Goal: Task Accomplishment & Management: Use online tool/utility

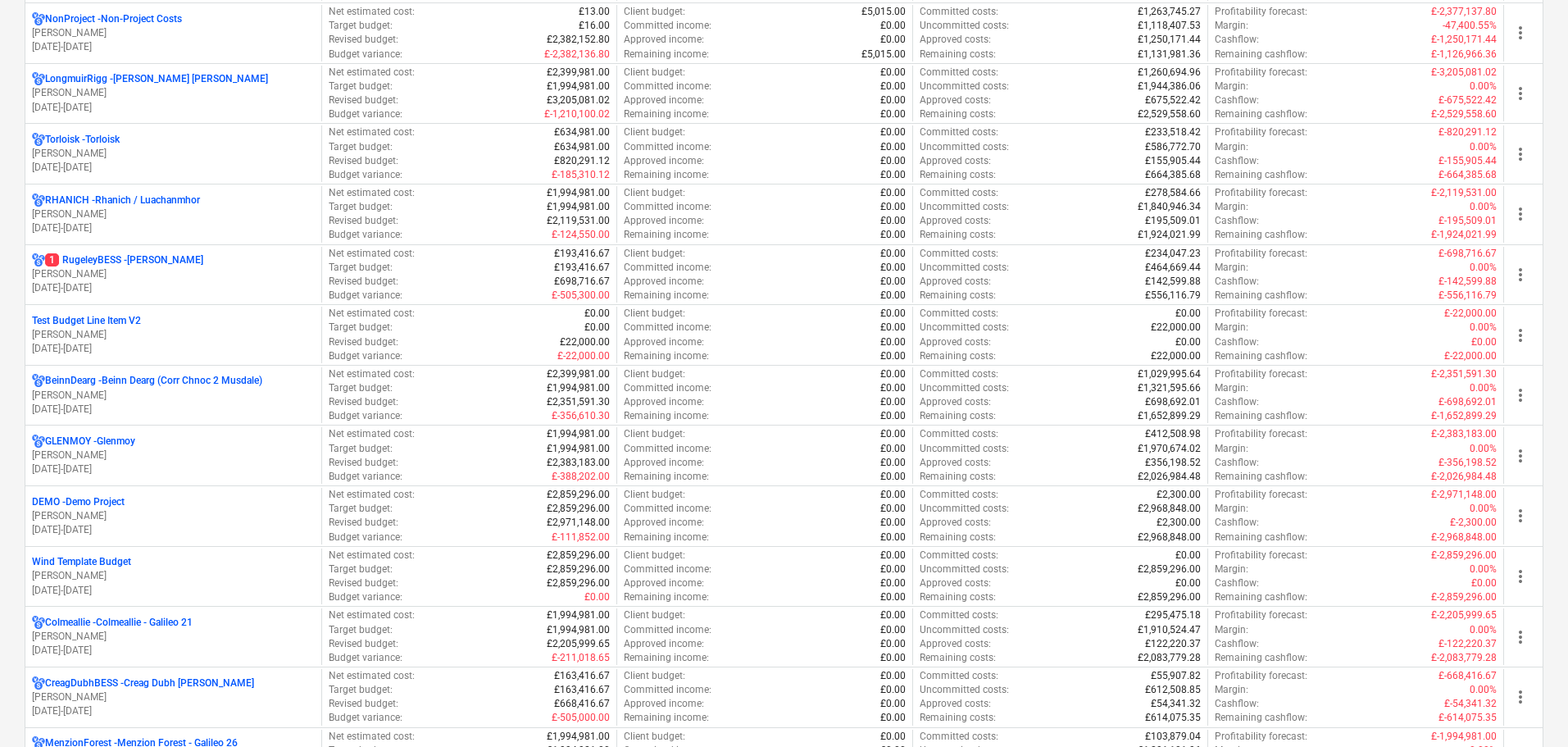
scroll to position [1230, 0]
drag, startPoint x: 111, startPoint y: 389, endPoint x: 119, endPoint y: 394, distance: 9.4
click at [110, 389] on p "[PERSON_NAME]" at bounding box center [173, 395] width 282 height 14
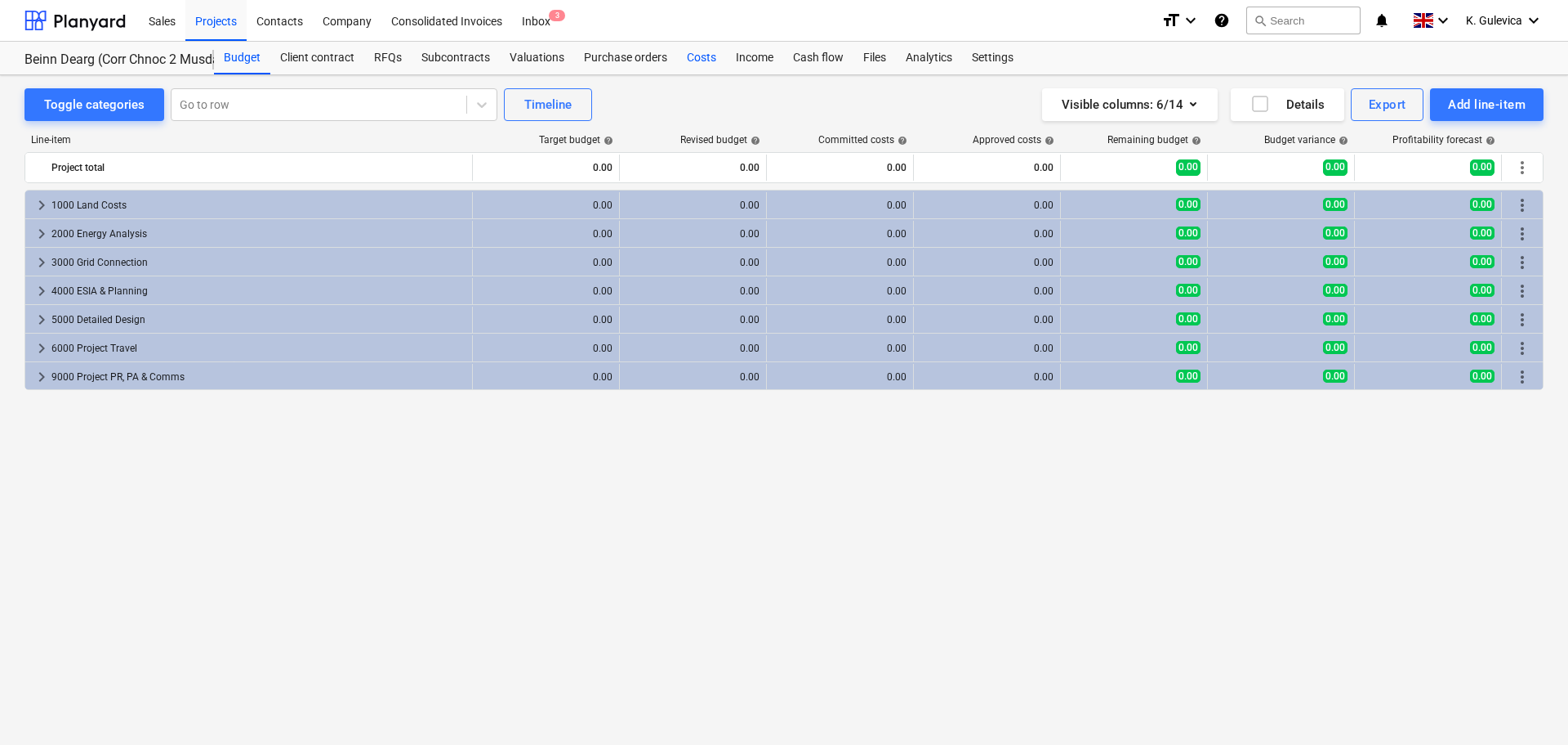
click at [705, 55] on div "Costs" at bounding box center [701, 57] width 49 height 32
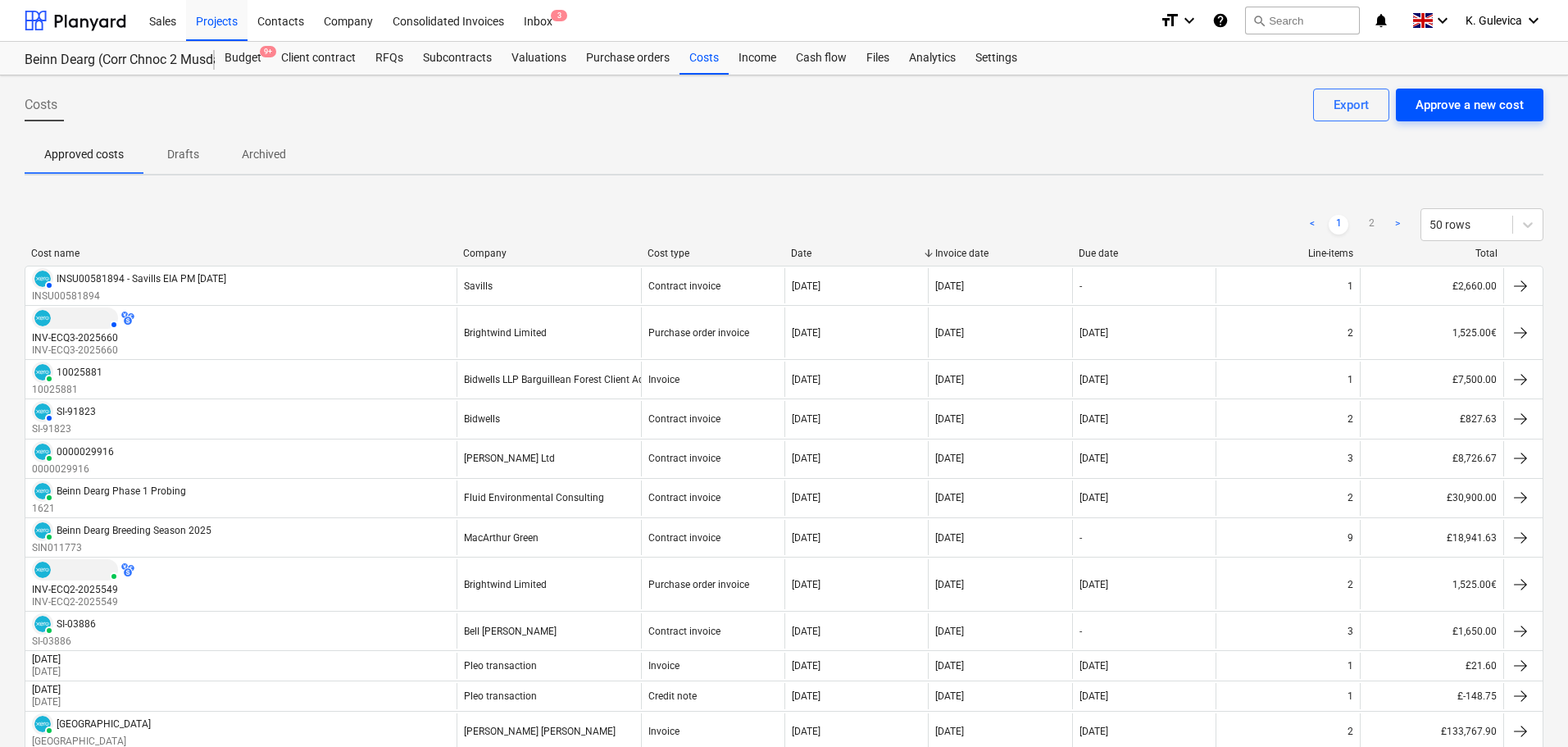
click at [1448, 101] on div "Approve a new cost" at bounding box center [1469, 105] width 109 height 22
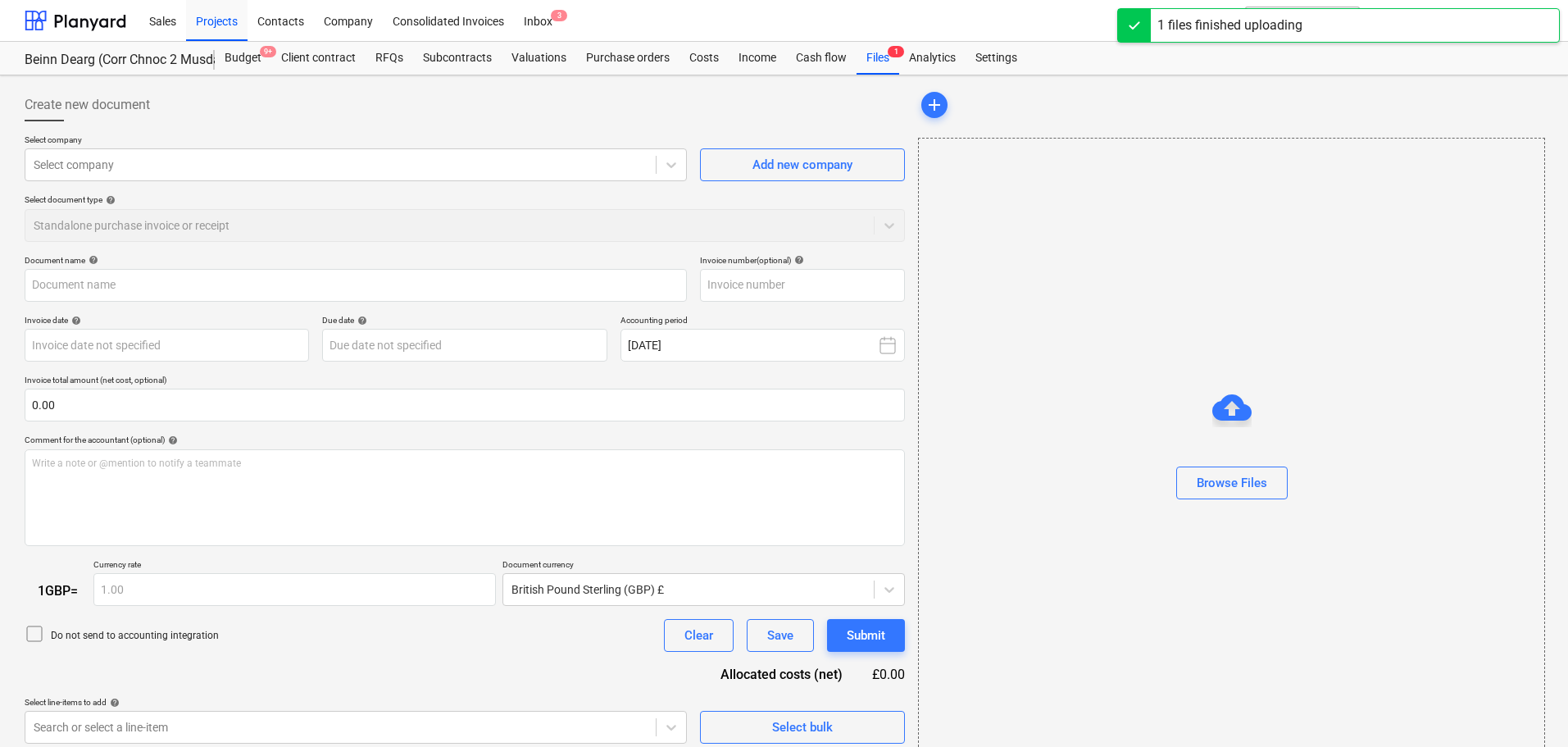
type input "Beinn Dearg.pdf"
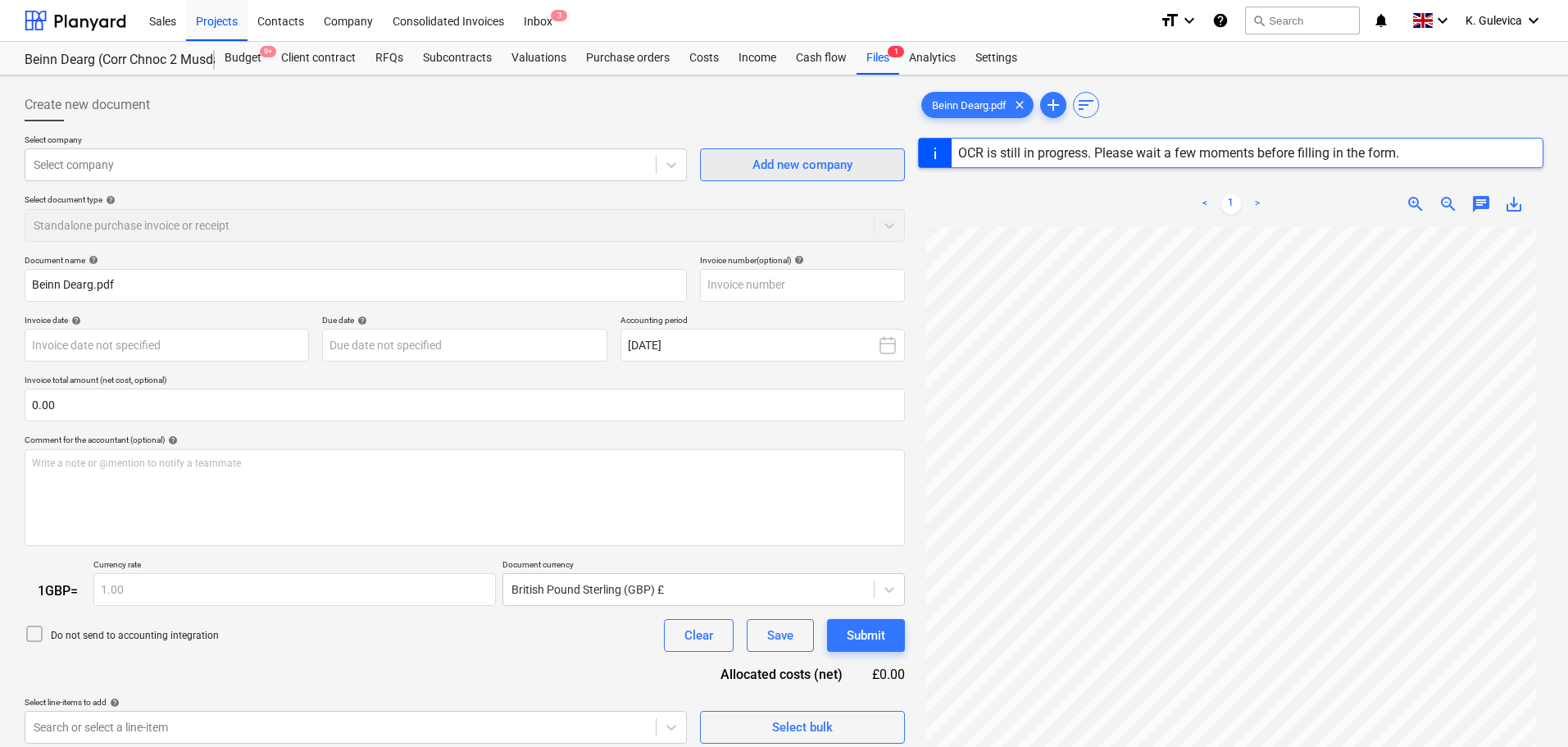
click at [839, 166] on div "Add new company" at bounding box center [801, 165] width 100 height 22
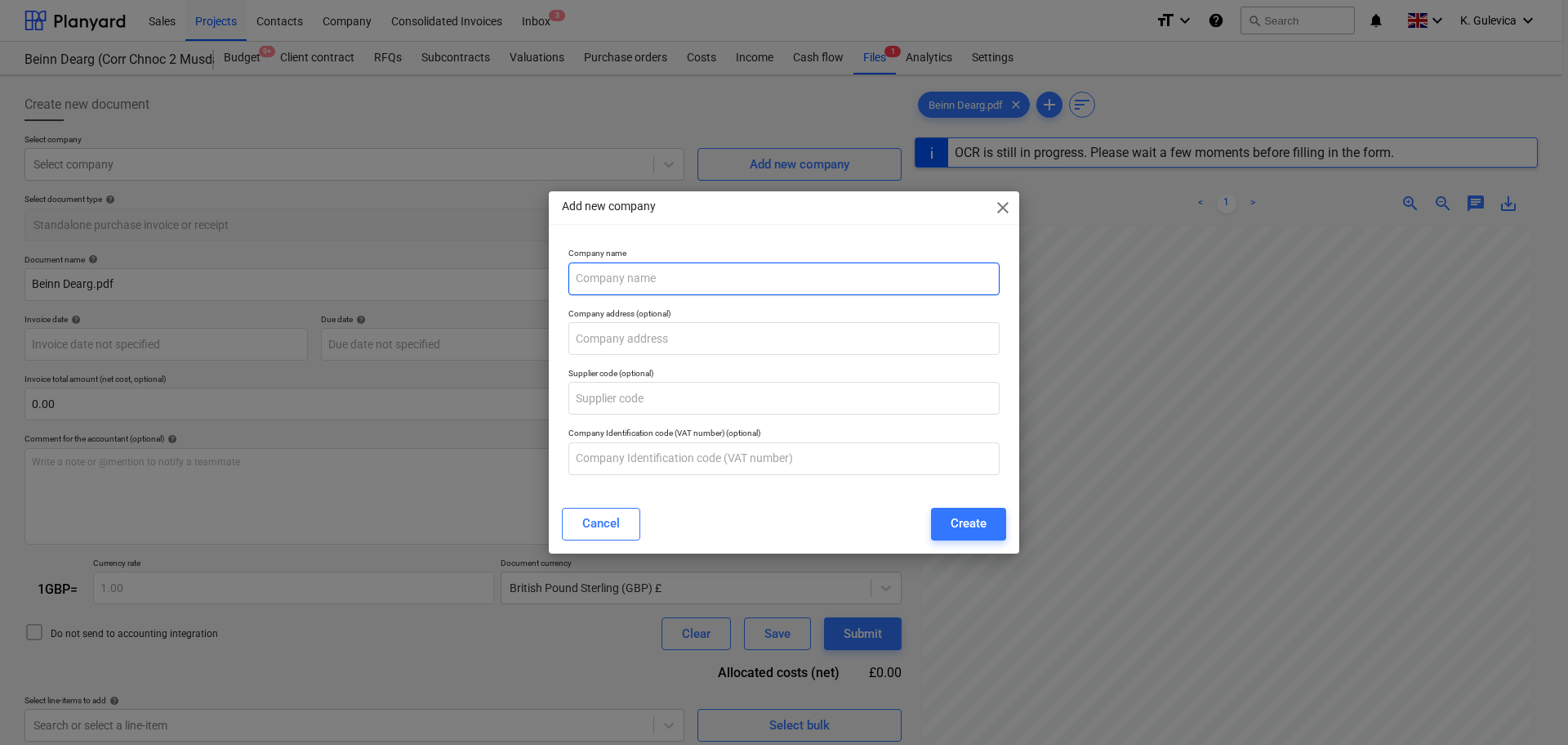
click at [656, 276] on input "text" at bounding box center [784, 279] width 431 height 32
type input "Beinn Dearg WF -"
type input "15056437"
type input "[DATE]"
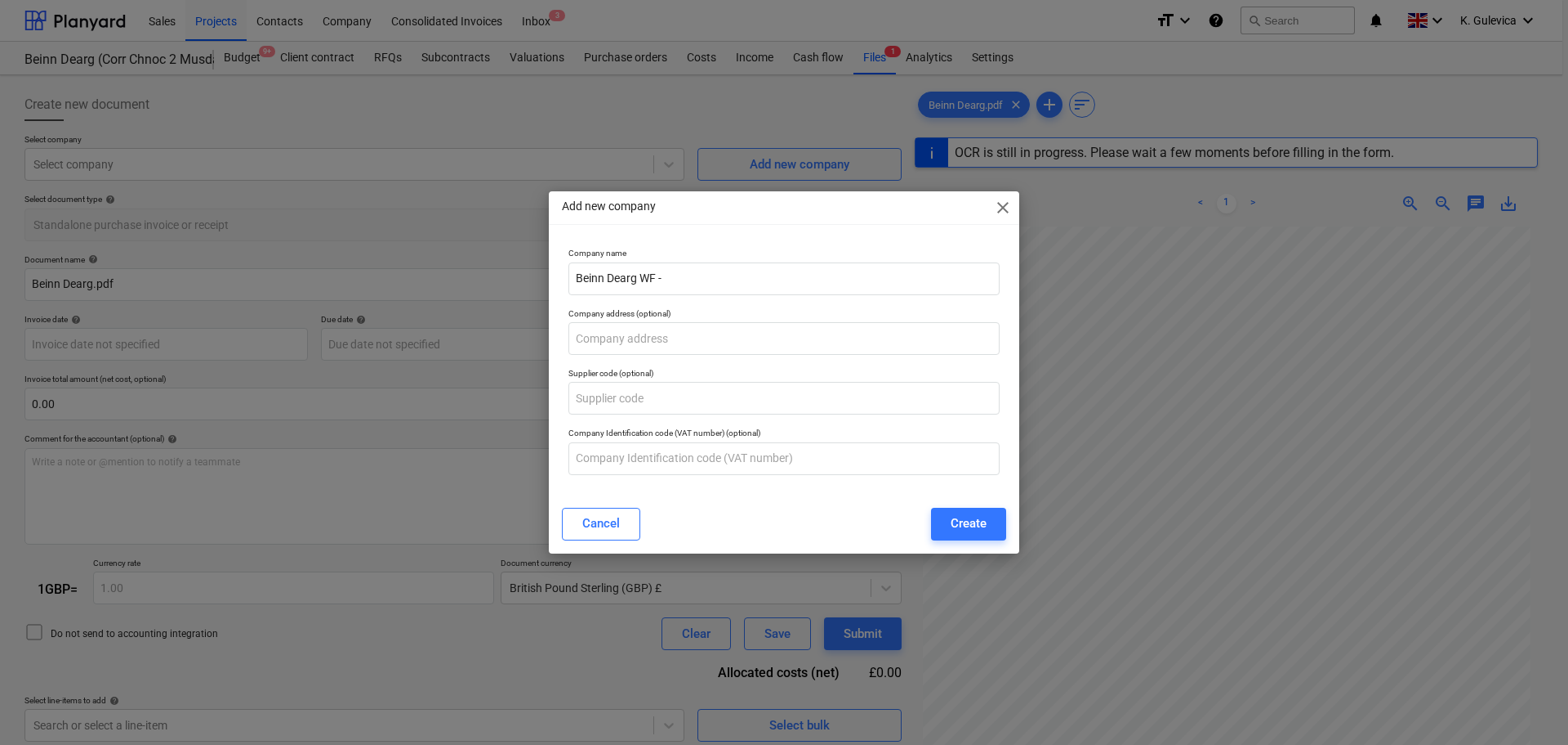
type input "[DATE]"
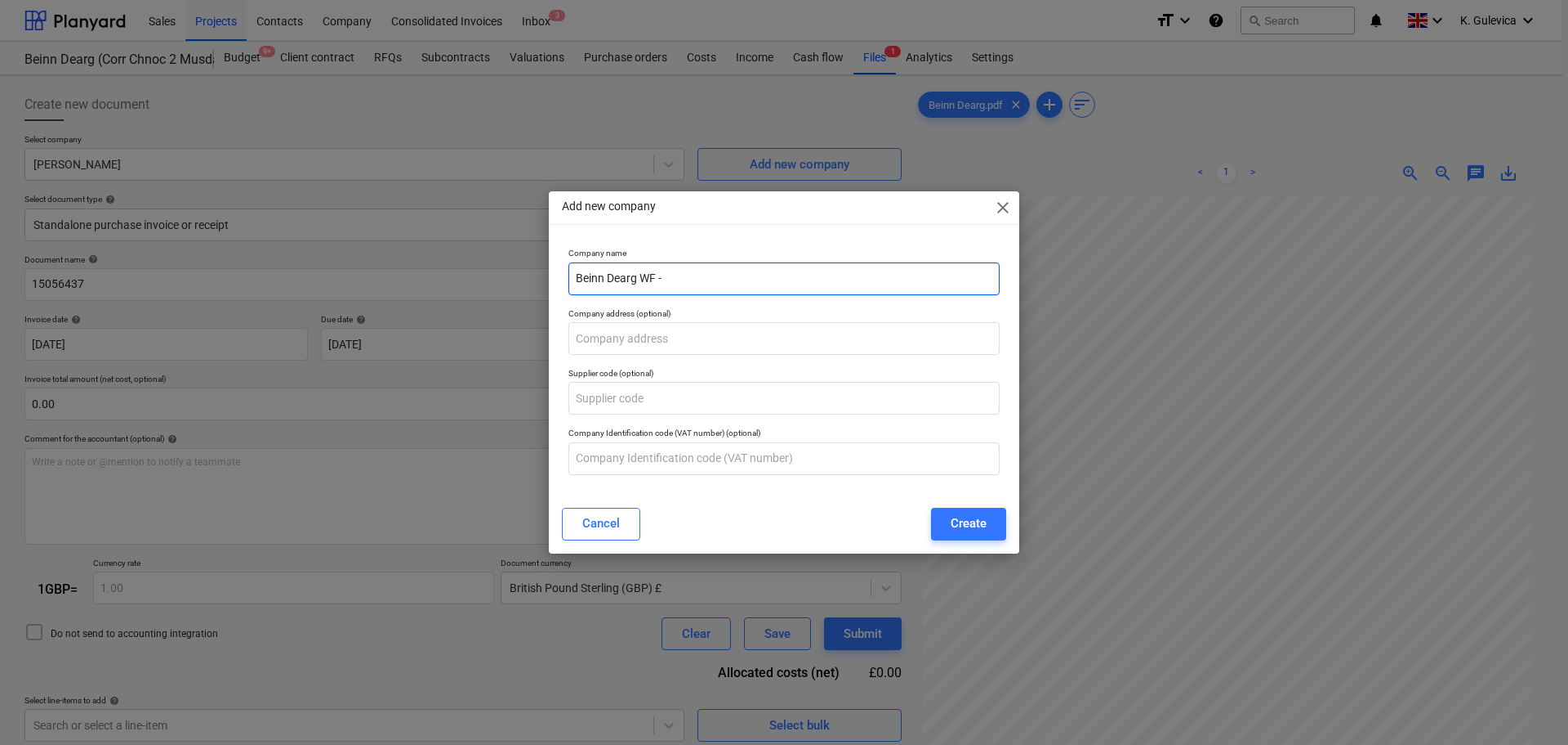
click at [682, 278] on input "Beinn Dearg WF -" at bounding box center [784, 279] width 431 height 32
paste input "MacArthur"
click at [723, 279] on input "Beinn Dearg WF -" at bounding box center [784, 279] width 431 height 32
click at [720, 278] on input "Beinn Dearg WF -" at bounding box center [784, 279] width 431 height 32
paste input "[PERSON_NAME]"
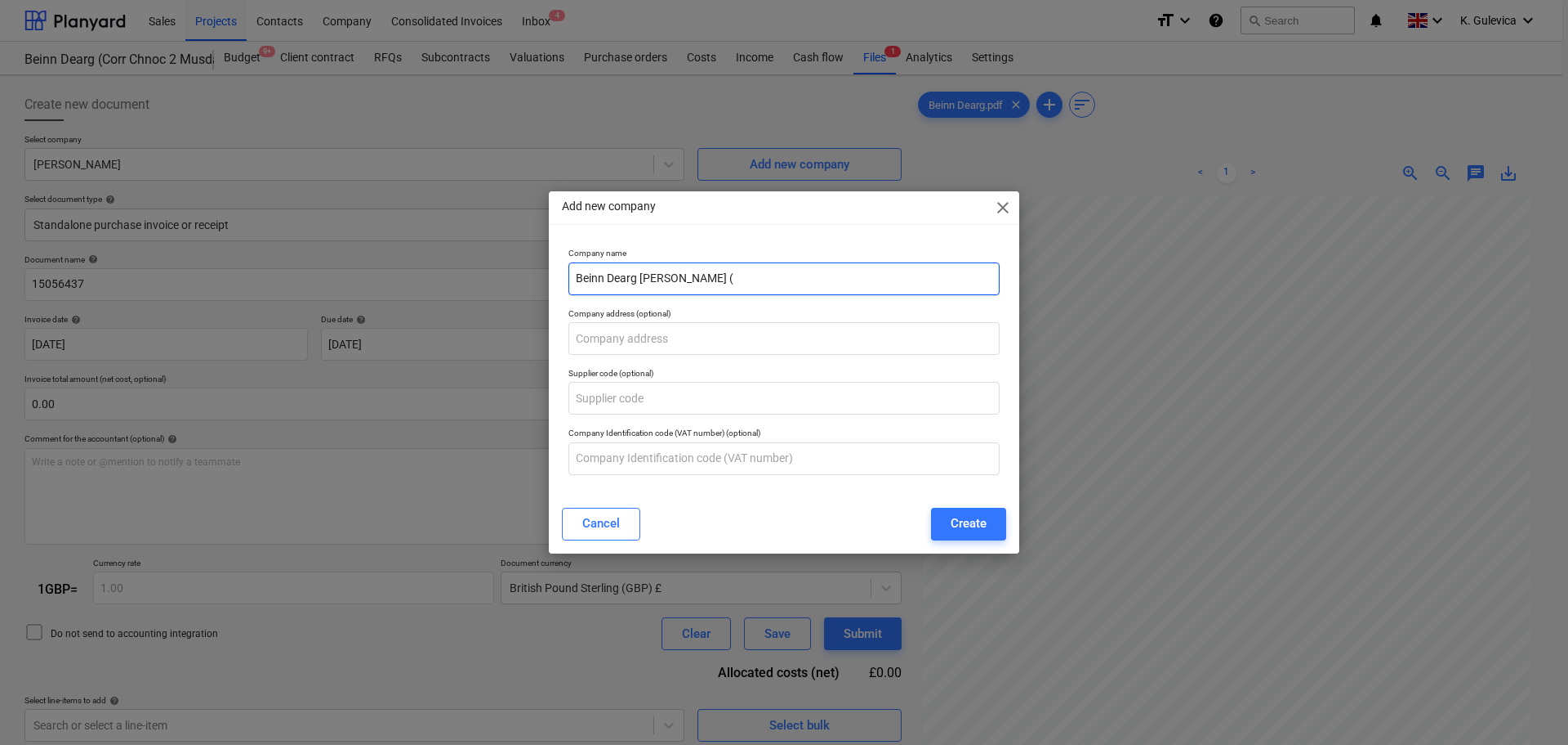
click at [782, 278] on input "Beinn Dearg [PERSON_NAME] (" at bounding box center [784, 279] width 431 height 32
paste input "MacArthur Legal Client Account"
type input "Beinn Dearg [PERSON_NAME] ([PERSON_NAME] Legal Client Account)"
click at [969, 525] on div "Create" at bounding box center [969, 524] width 36 height 22
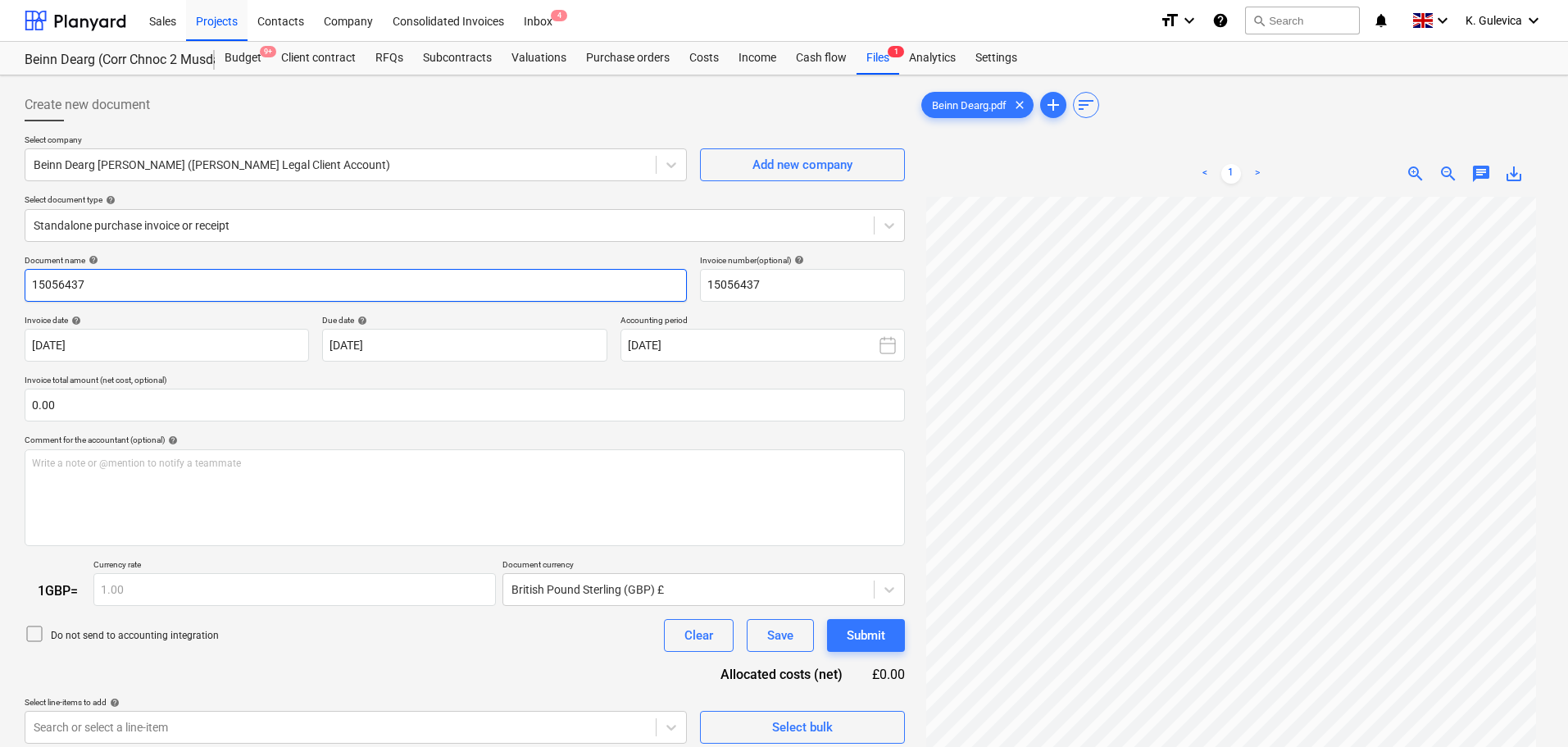
drag, startPoint x: -2, startPoint y: 278, endPoint x: -41, endPoint y: 278, distance: 39.0
click at [0, 278] on html "Sales Projects Contacts Company Consolidated Invoices Inbox 4 format_size keybo…" at bounding box center [784, 373] width 1568 height 747
paste input "[PERSON_NAME]"
type input "[PERSON_NAME]"
drag, startPoint x: 796, startPoint y: 279, endPoint x: 669, endPoint y: 276, distance: 127.0
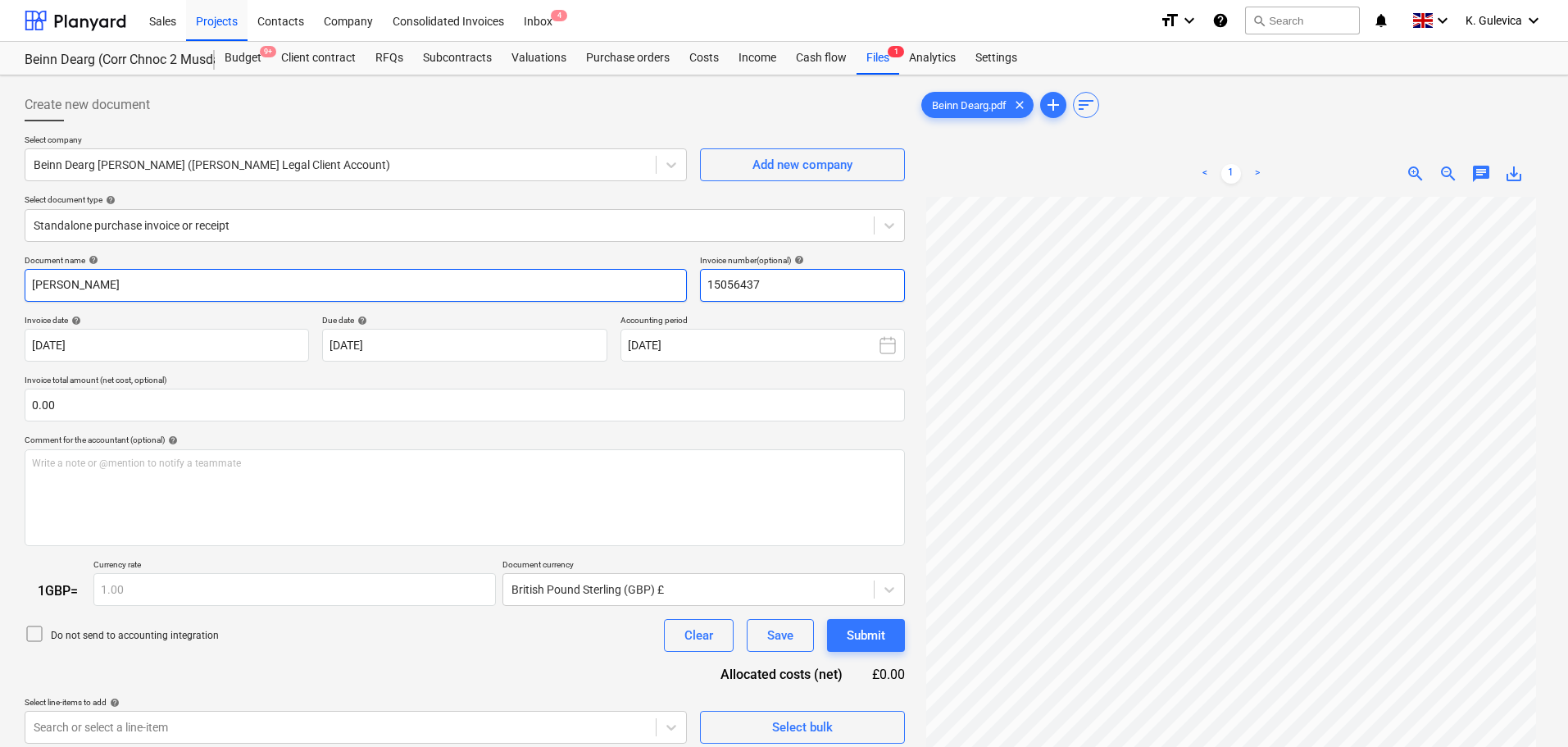
click at [669, 276] on div "Document name help [PERSON_NAME] Invoice number (optional) help 15056437" at bounding box center [465, 277] width 880 height 46
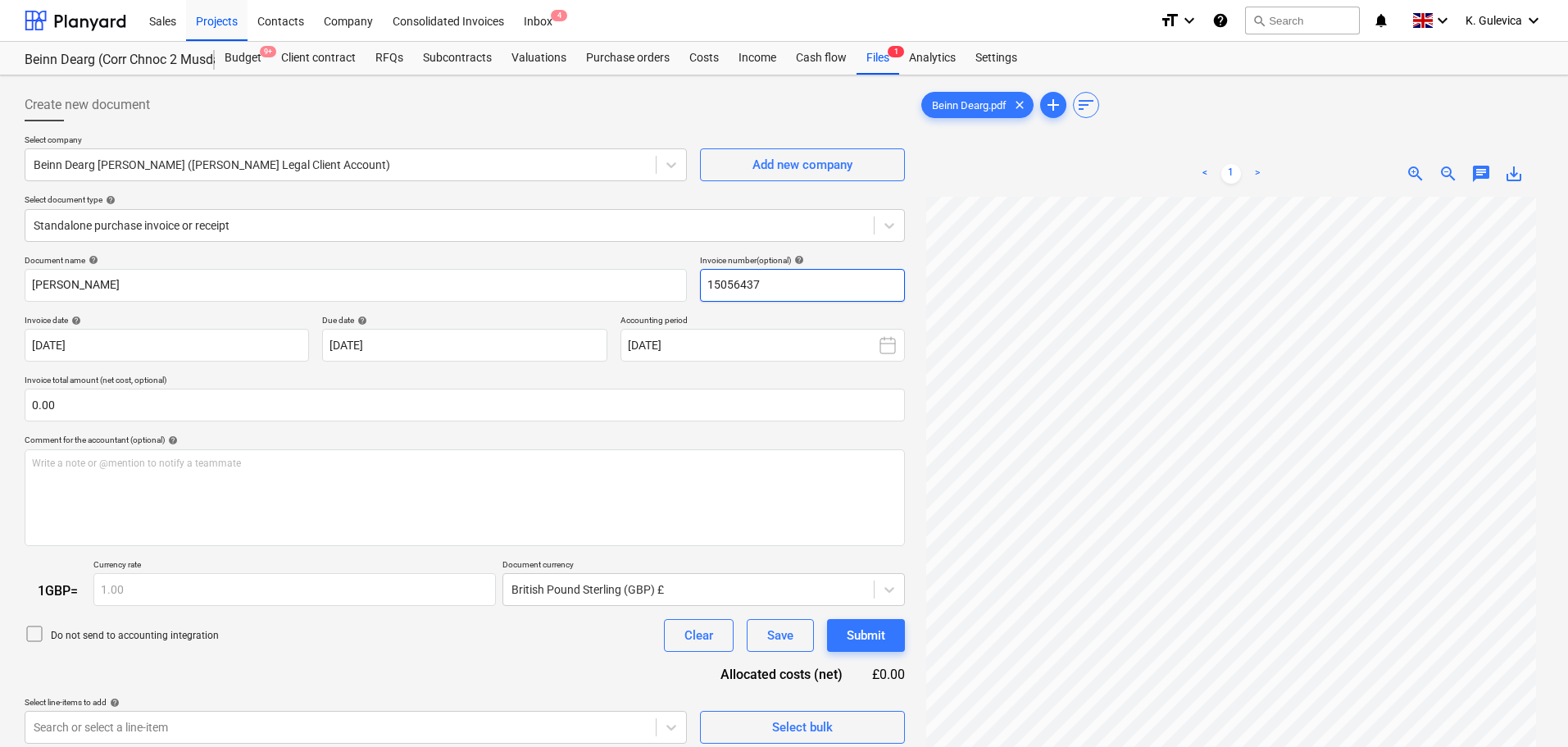
paste input "[PERSON_NAME]"
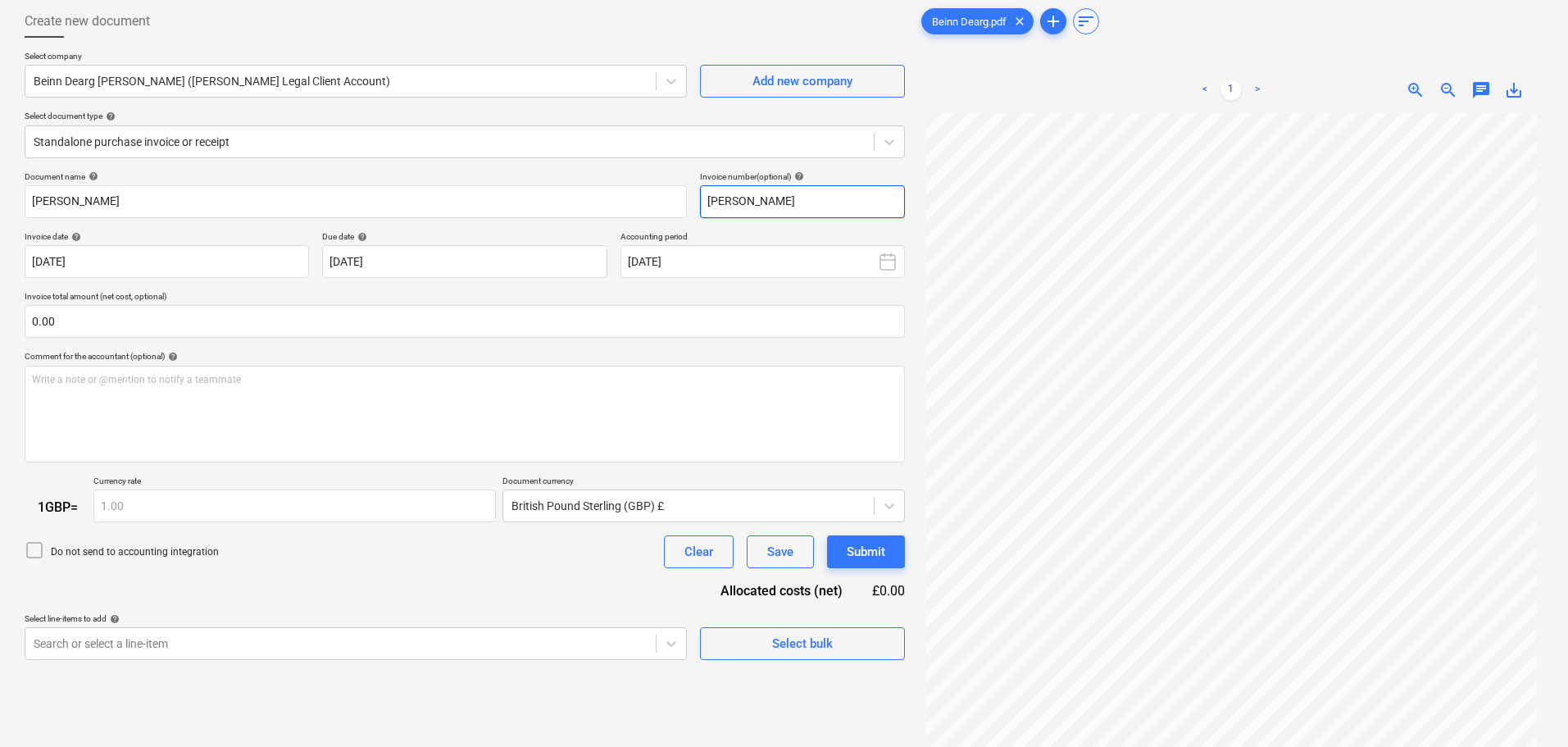
scroll to position [164, 0]
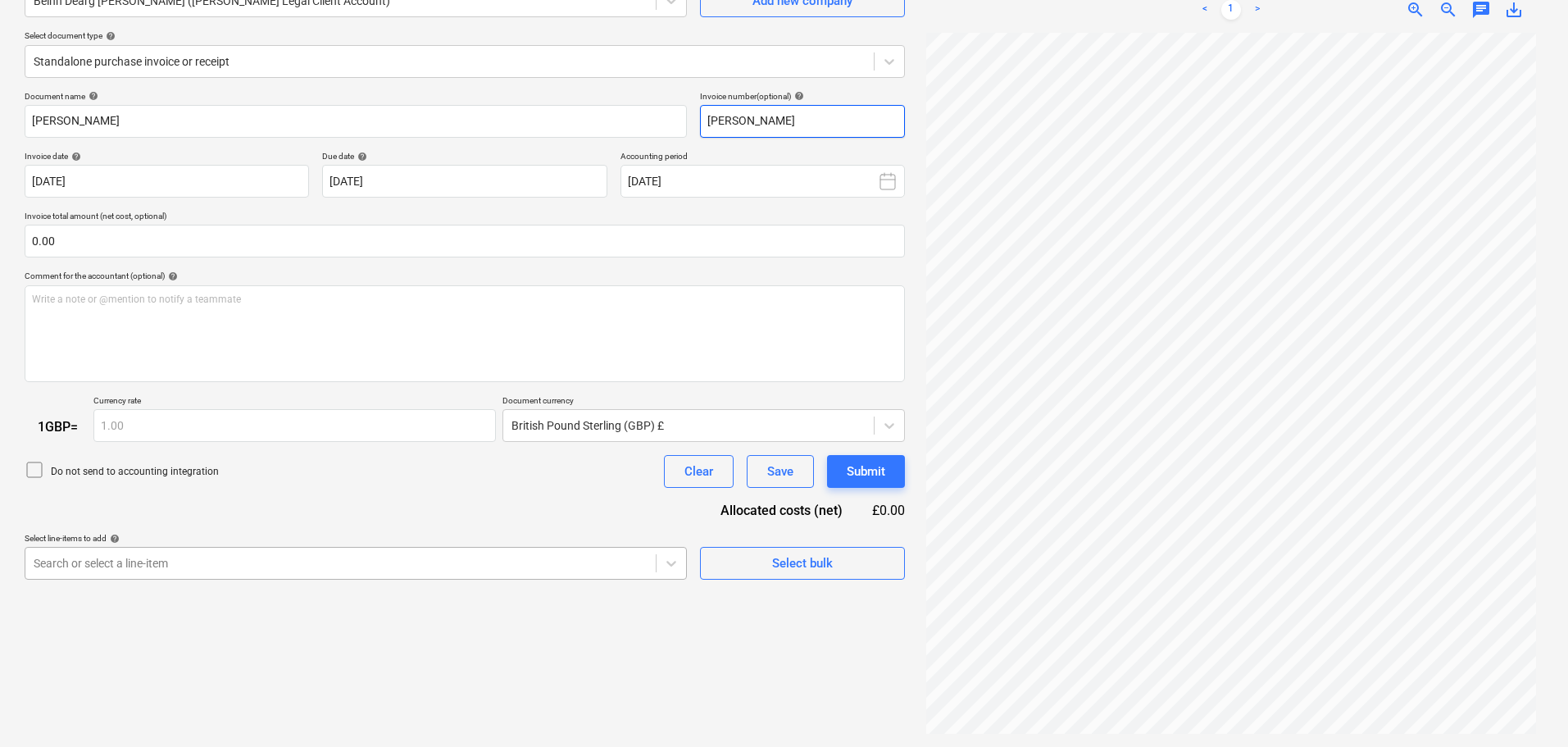
type input "[PERSON_NAME]"
click at [121, 562] on body "Sales Projects Contacts Company Consolidated Invoices Inbox 4 format_size keybo…" at bounding box center [784, 209] width 1568 height 747
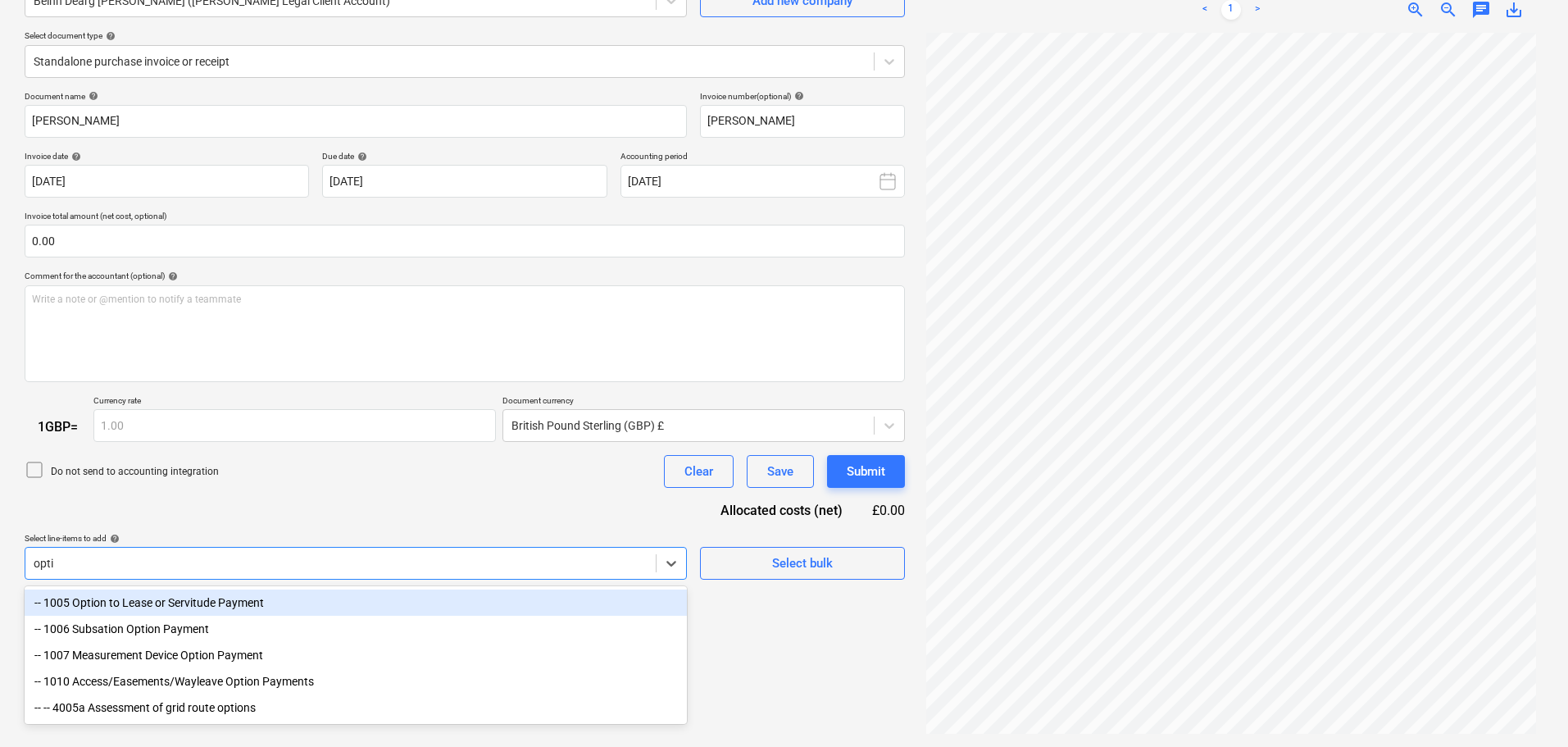
type input "optio"
click at [147, 607] on div "-- 1005 Option to Lease or Servitude Payment" at bounding box center [355, 602] width 662 height 27
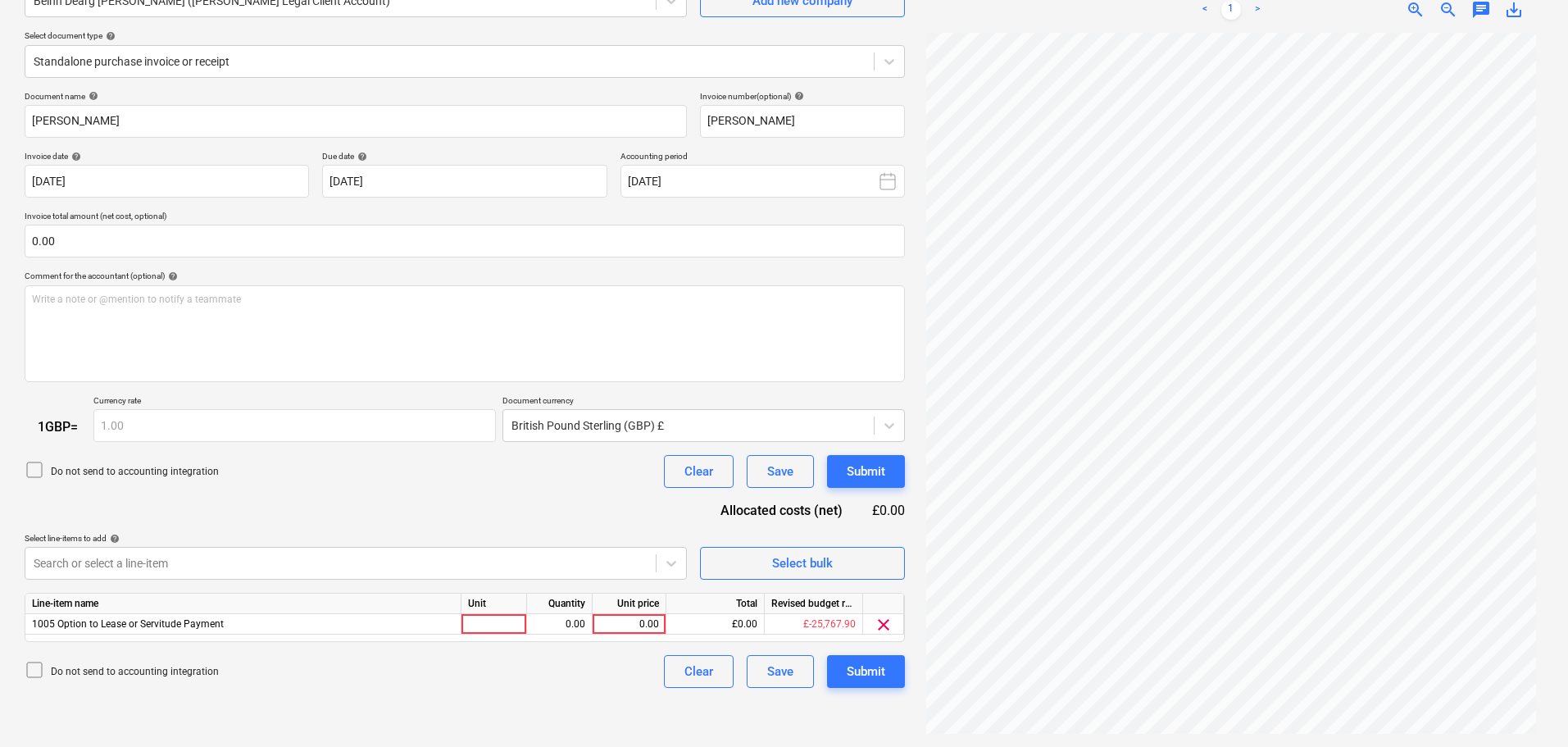
click at [638, 482] on div "Do not send to accounting integration Clear Save Submit" at bounding box center [465, 471] width 880 height 33
click at [640, 621] on div "0.00" at bounding box center [629, 624] width 60 height 21
type input "45000"
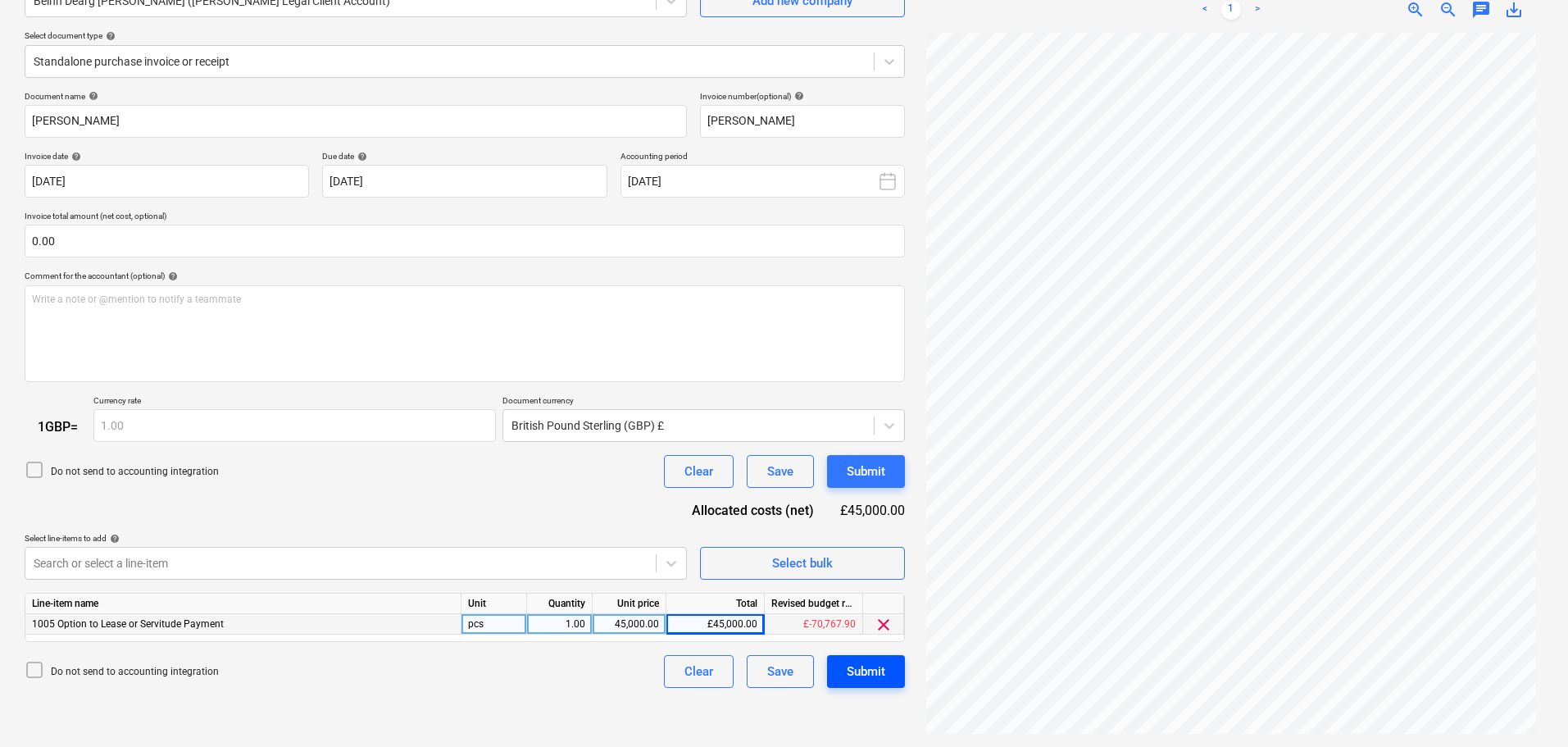
click at [874, 668] on div "Submit" at bounding box center [865, 671] width 38 height 22
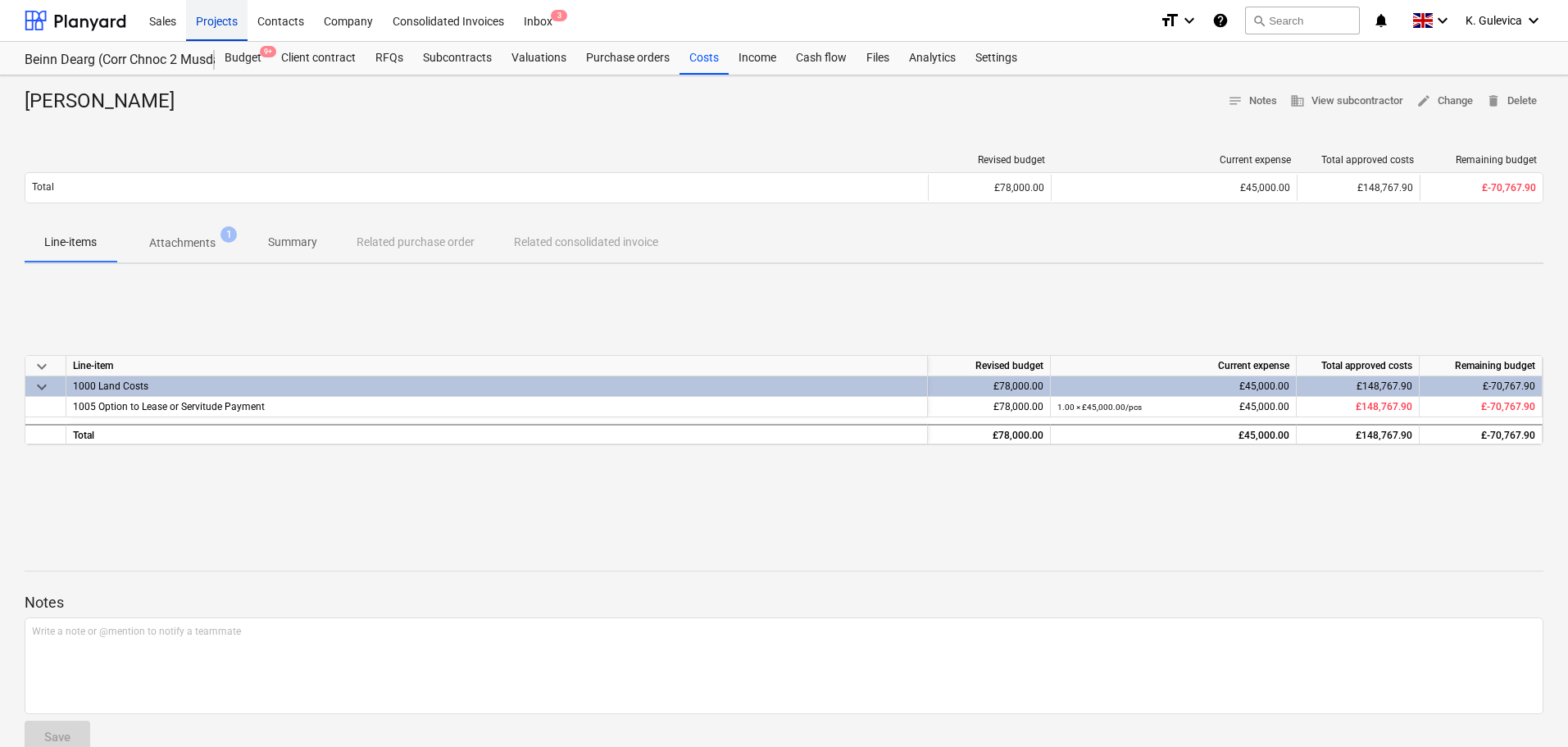
click at [218, 17] on div "Projects" at bounding box center [217, 20] width 61 height 41
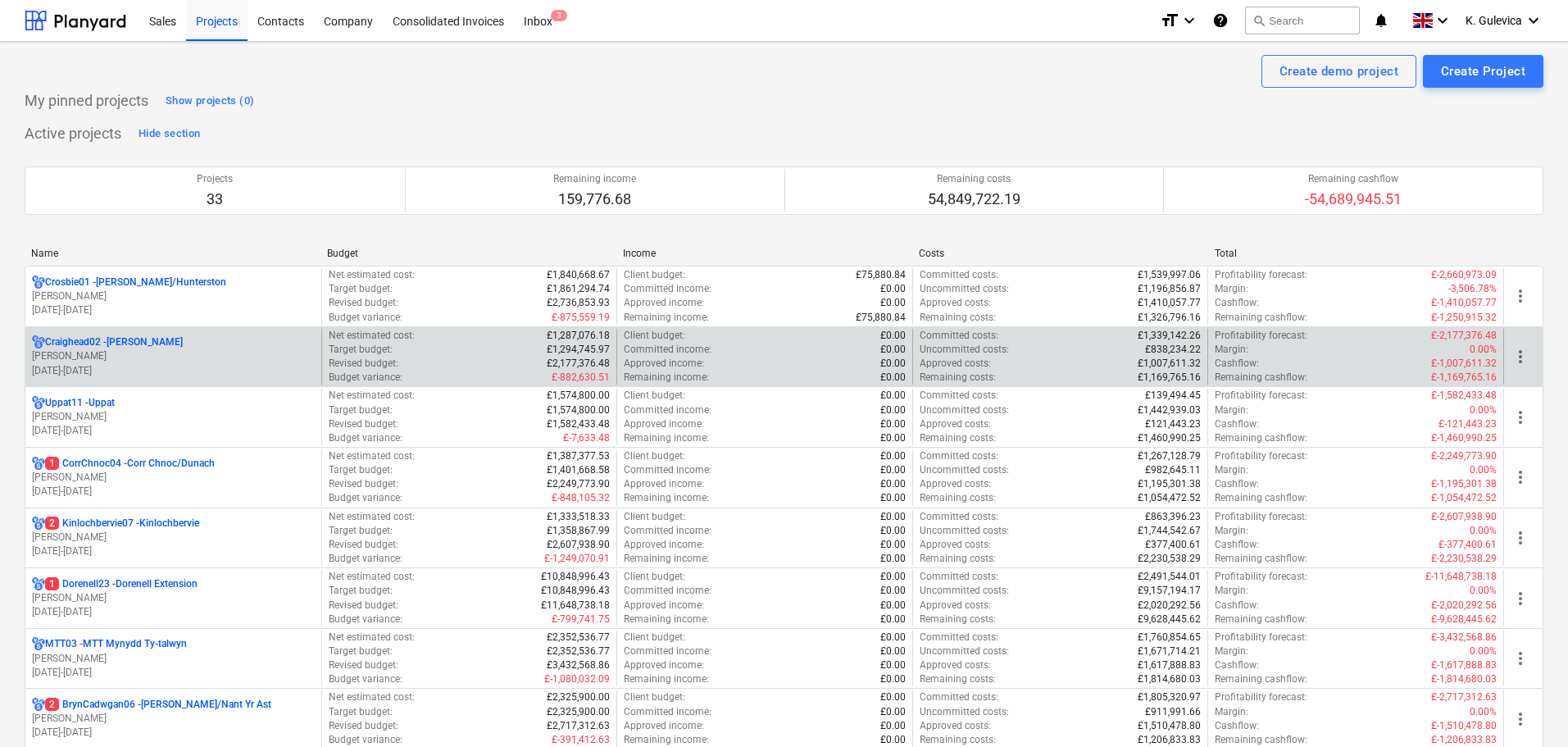
click at [247, 342] on div "Craighead02 - [GEOGRAPHIC_DATA]" at bounding box center [173, 342] width 282 height 14
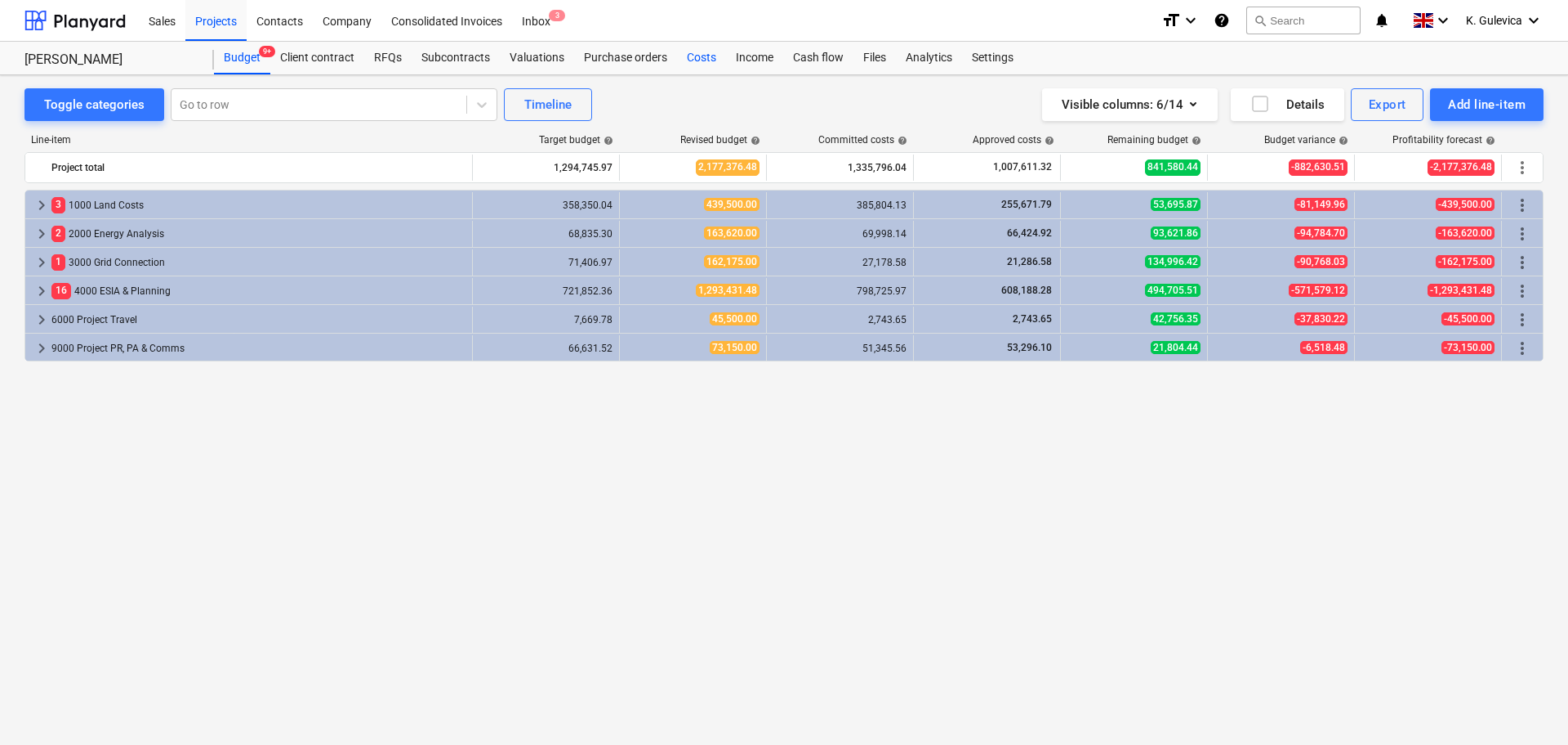
click at [693, 60] on div "Costs" at bounding box center [701, 57] width 49 height 32
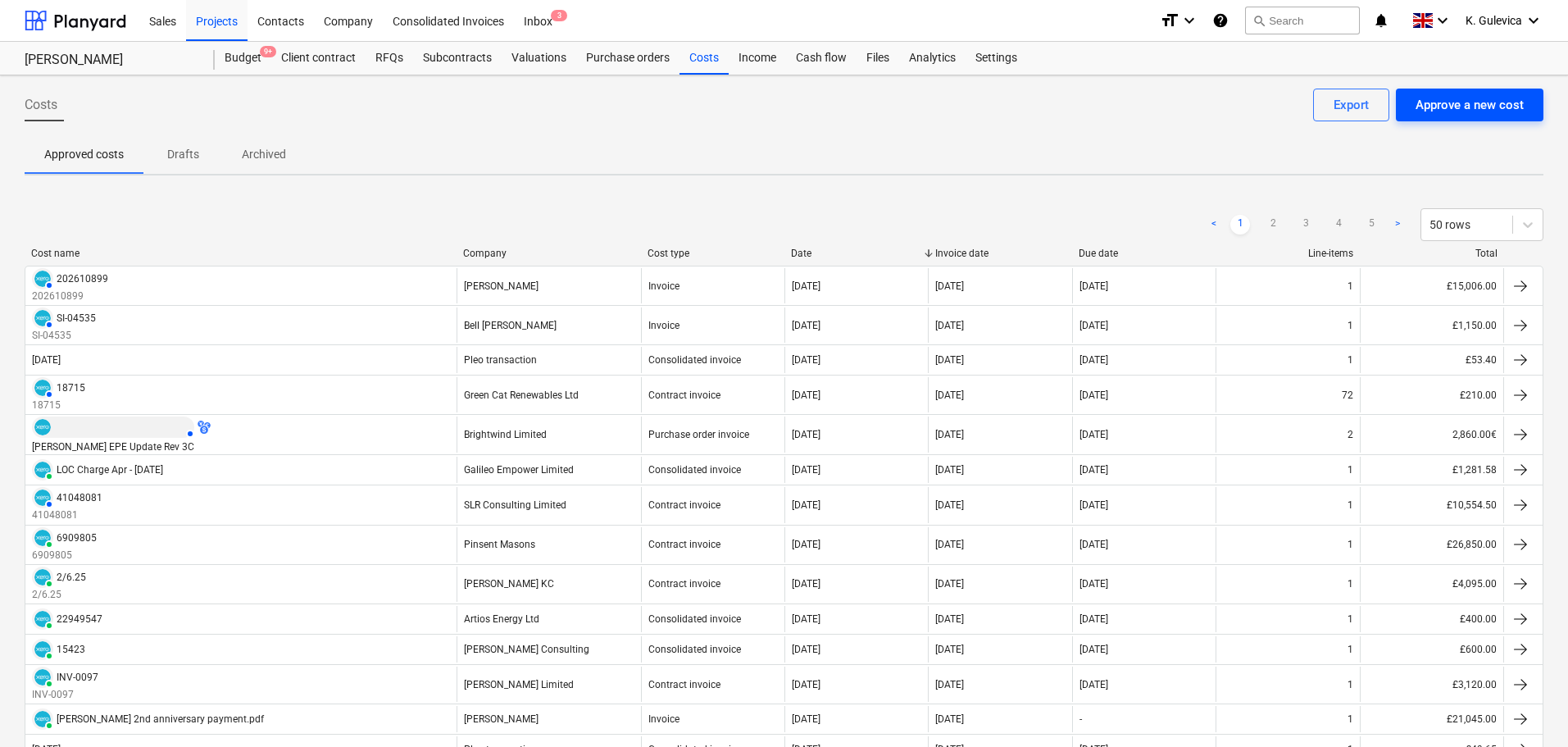
click at [1490, 100] on div "Approve a new cost" at bounding box center [1469, 105] width 109 height 22
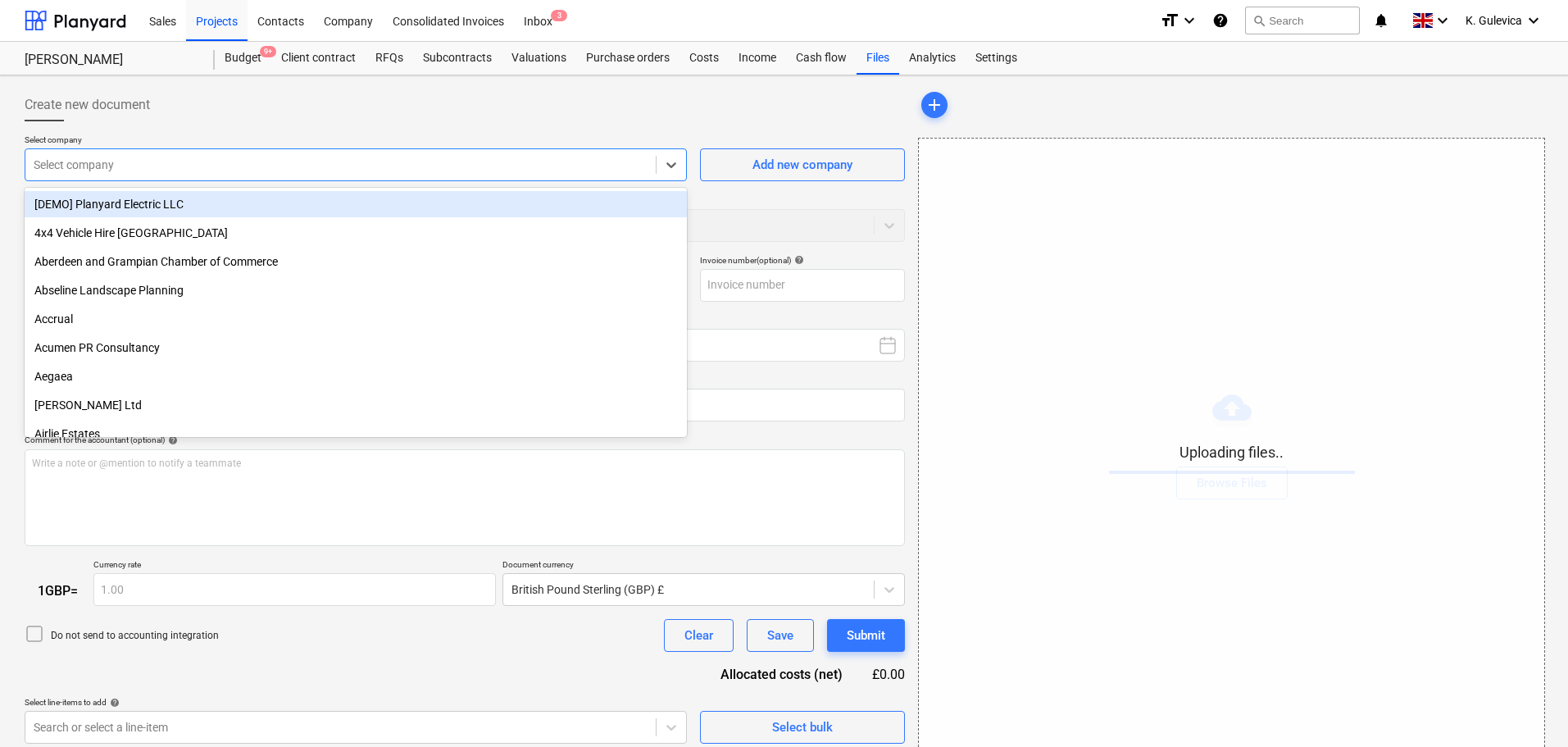
click at [341, 162] on div at bounding box center [340, 165] width 614 height 17
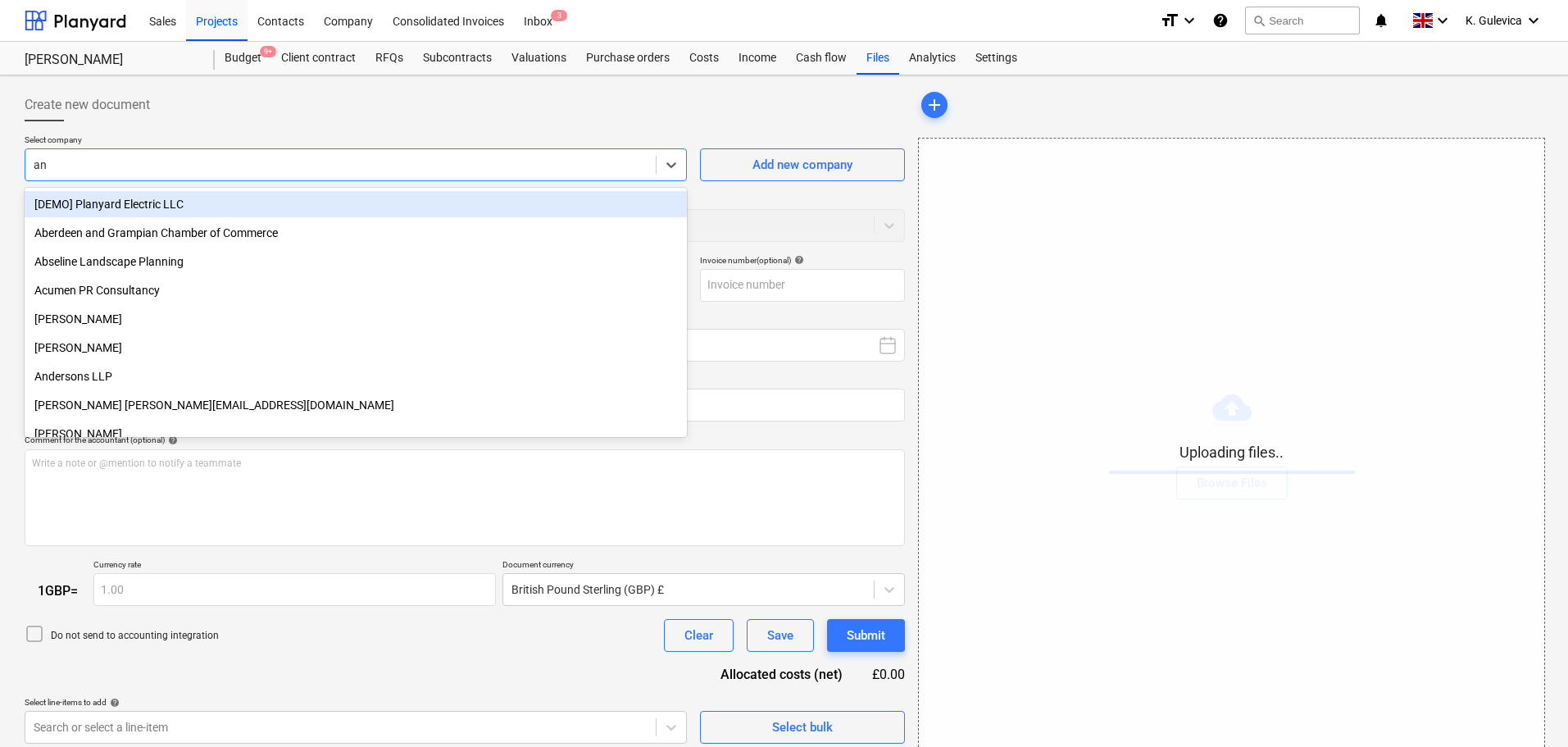
type input "and"
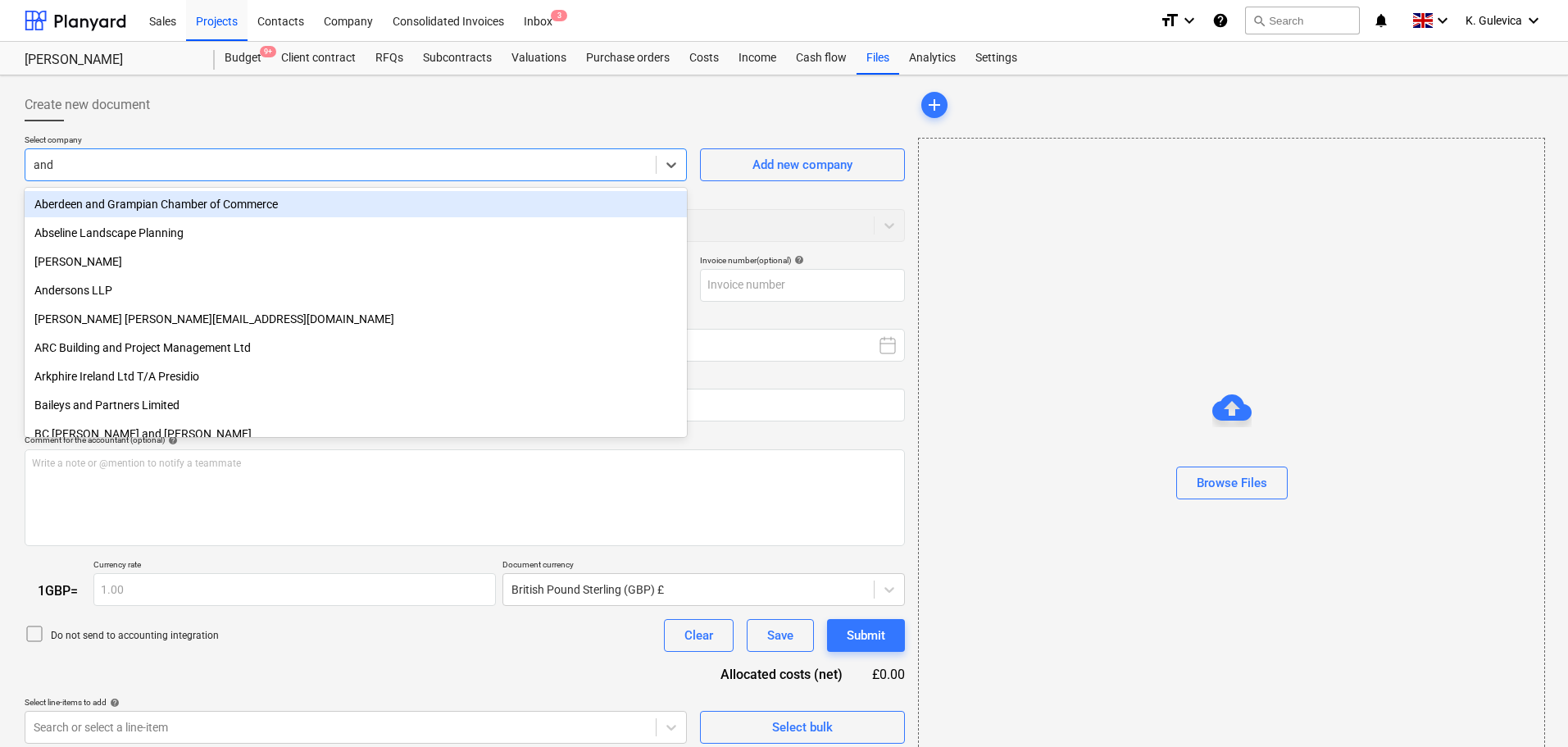
type input "SKM_C551i25081110020.pdf"
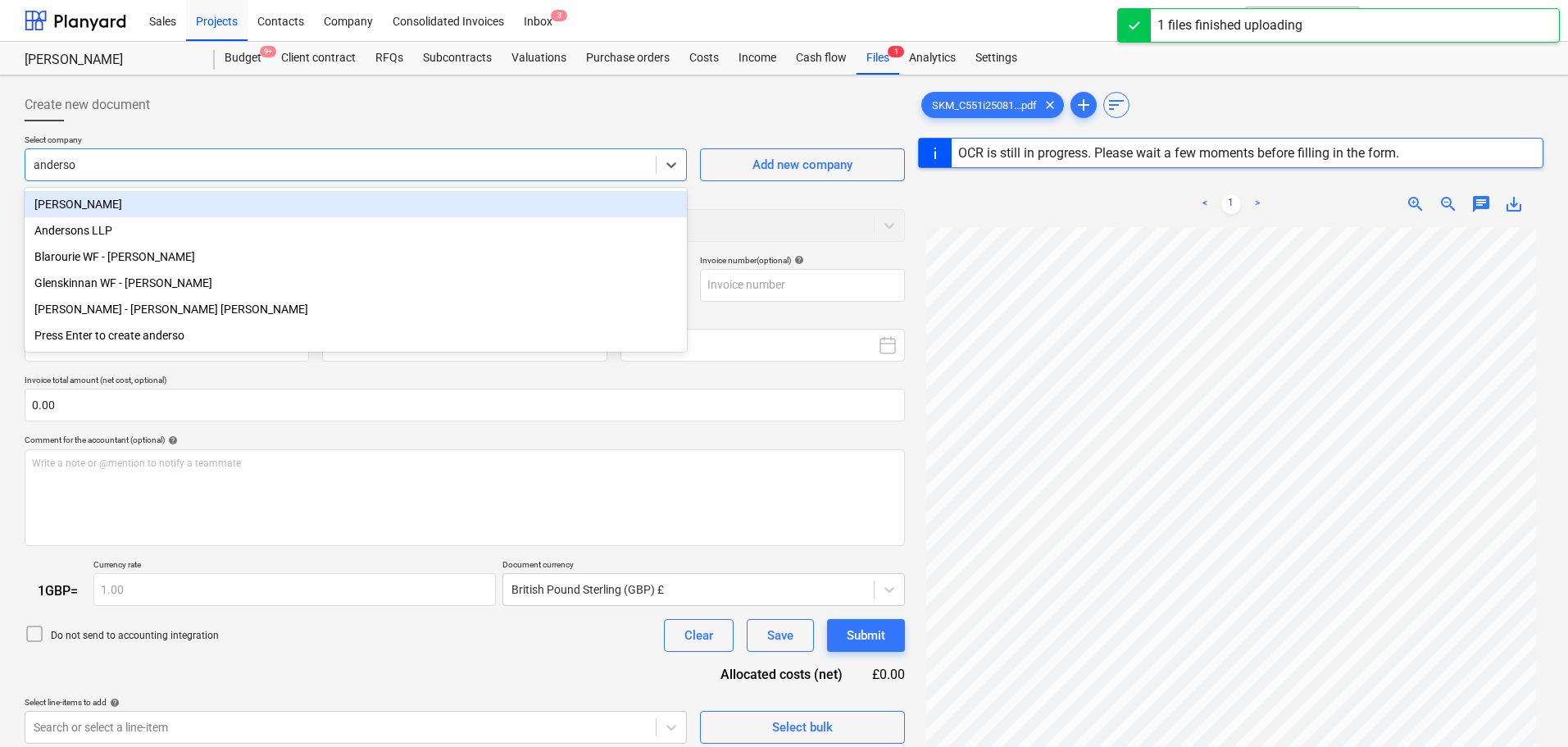
type input "[PERSON_NAME]"
click at [244, 210] on div "[PERSON_NAME]" at bounding box center [355, 203] width 662 height 27
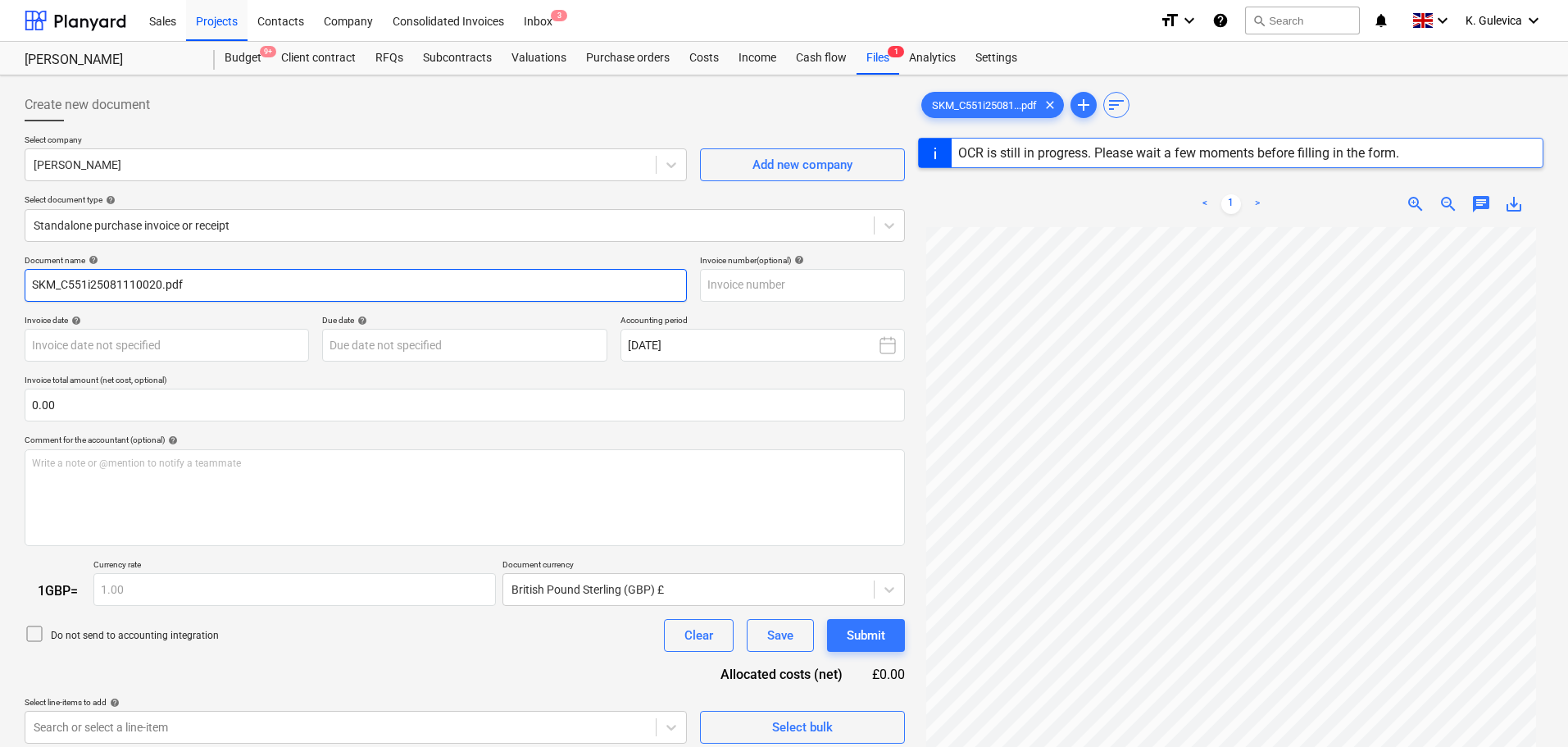
drag, startPoint x: 208, startPoint y: 286, endPoint x: -54, endPoint y: 281, distance: 262.0
click at [0, 281] on html "Sales Projects Contacts Company Consolidated Invoices Inbox 3 format_size keybo…" at bounding box center [784, 373] width 1568 height 747
type input "00711538"
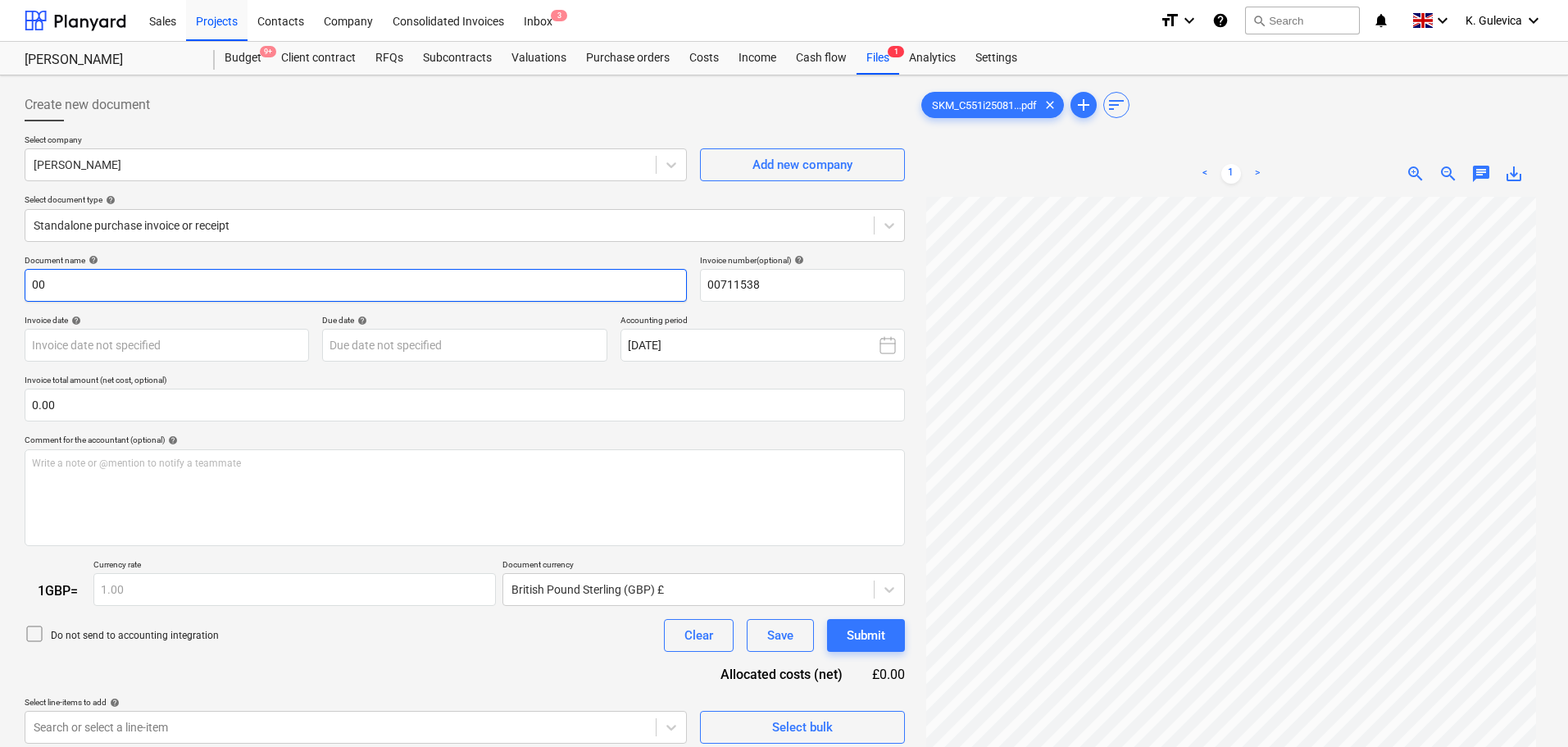
type input "0"
type input "D"
click at [206, 295] on input "[PERSON_NAME] & [PERSON_NAME]" at bounding box center [355, 284] width 662 height 33
drag, startPoint x: 205, startPoint y: 282, endPoint x: 7, endPoint y: 275, distance: 198.1
click at [7, 275] on div "Create new document Select company [PERSON_NAME] Strathern Add new company Sele…" at bounding box center [784, 492] width 1568 height 835
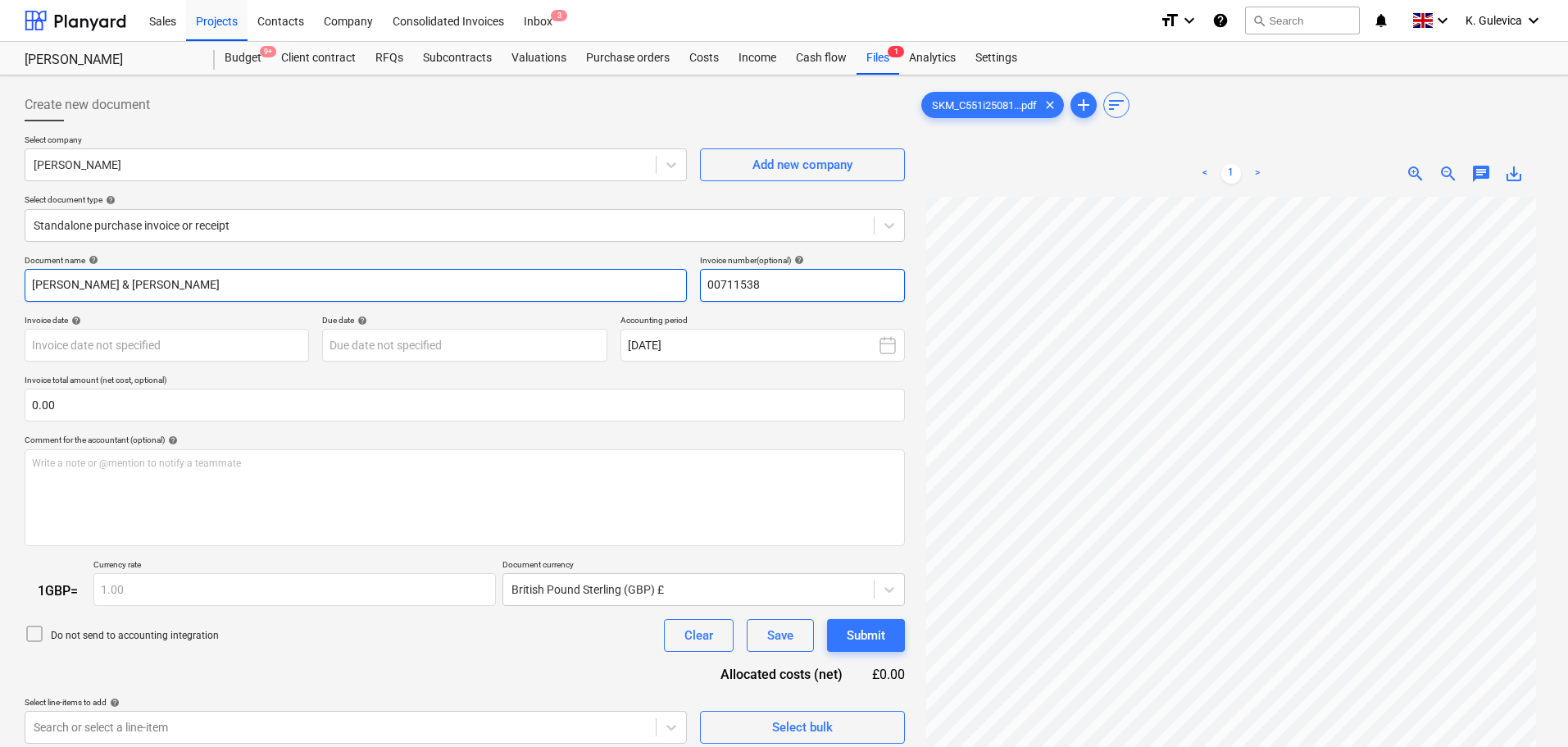
type input "[PERSON_NAME] & [PERSON_NAME]"
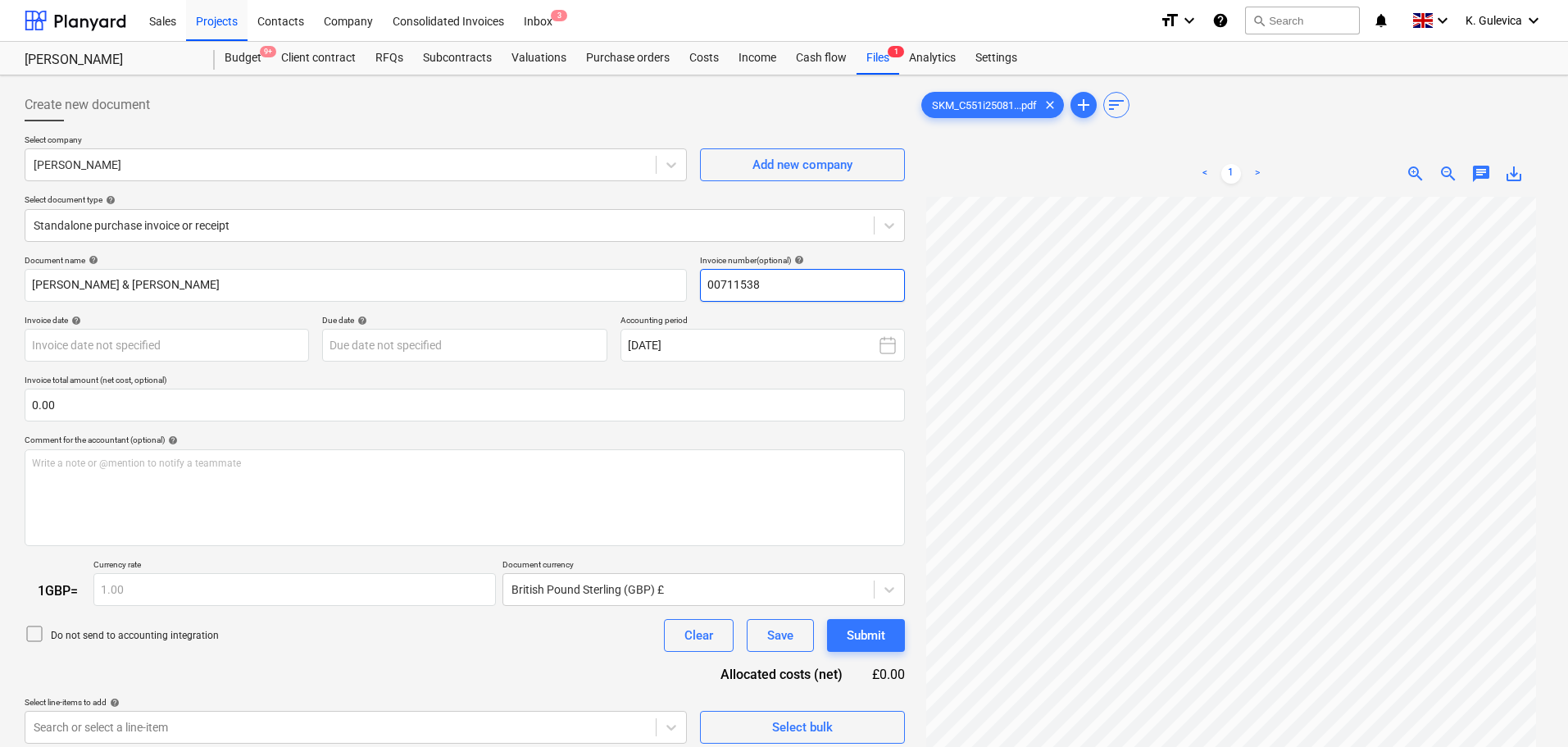
drag, startPoint x: 801, startPoint y: 287, endPoint x: 740, endPoint y: 280, distance: 61.4
click at [665, 284] on div "Document name help [PERSON_NAME] & [PERSON_NAME] Invoice number (optional) help…" at bounding box center [465, 277] width 880 height 46
paste input "[PERSON_NAME] & [PERSON_NAME]"
type input "[PERSON_NAME] & [PERSON_NAME]"
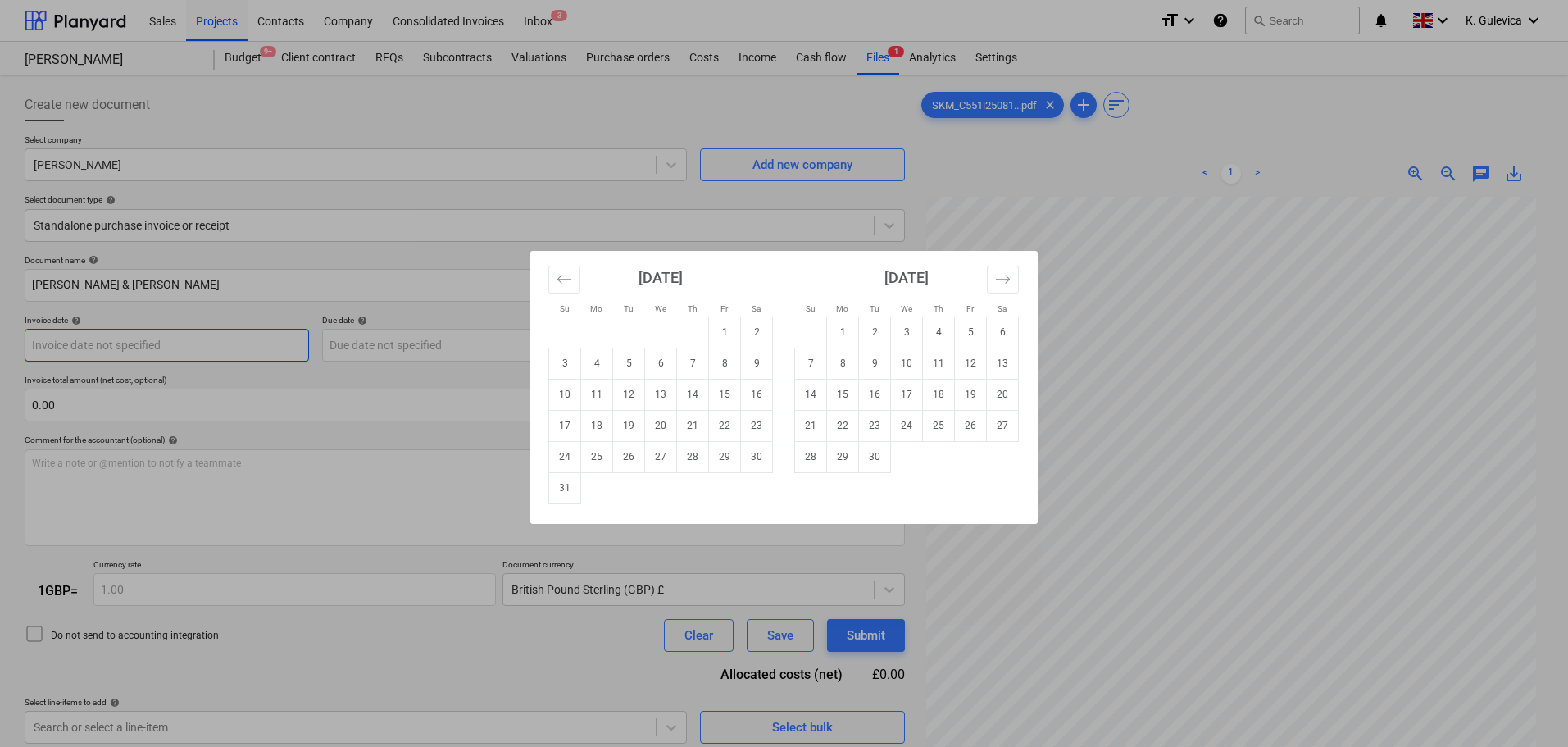
click at [126, 343] on body "Sales Projects Contacts Company Consolidated Invoices Inbox 3 format_size keybo…" at bounding box center [784, 373] width 1568 height 747
click at [599, 394] on td "11" at bounding box center [597, 395] width 32 height 32
type input "[DATE]"
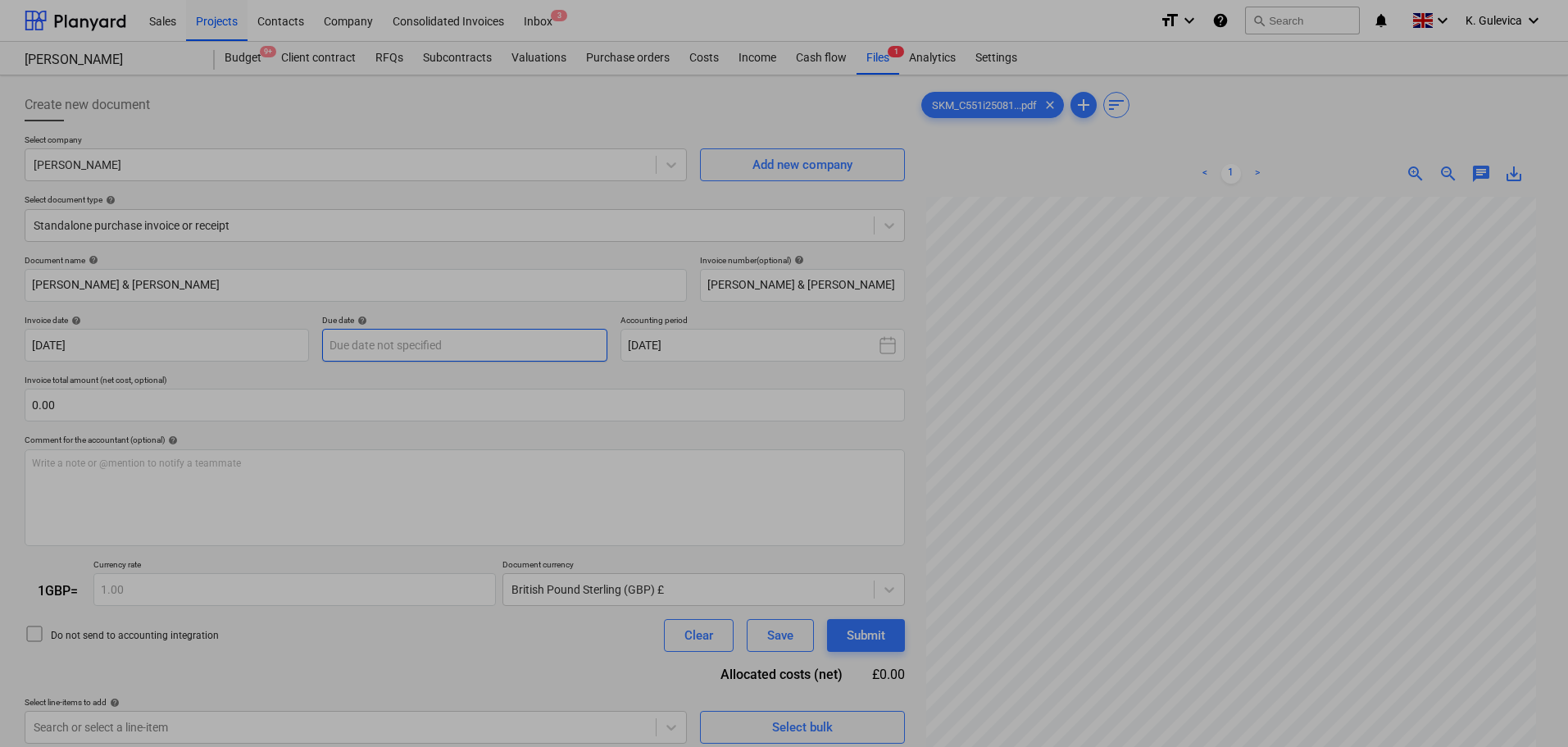
drag, startPoint x: 390, startPoint y: 331, endPoint x: 396, endPoint y: 338, distance: 9.2
click at [390, 332] on body "Sales Projects Contacts Company Consolidated Invoices Inbox 3 format_size keybo…" at bounding box center [784, 373] width 1568 height 747
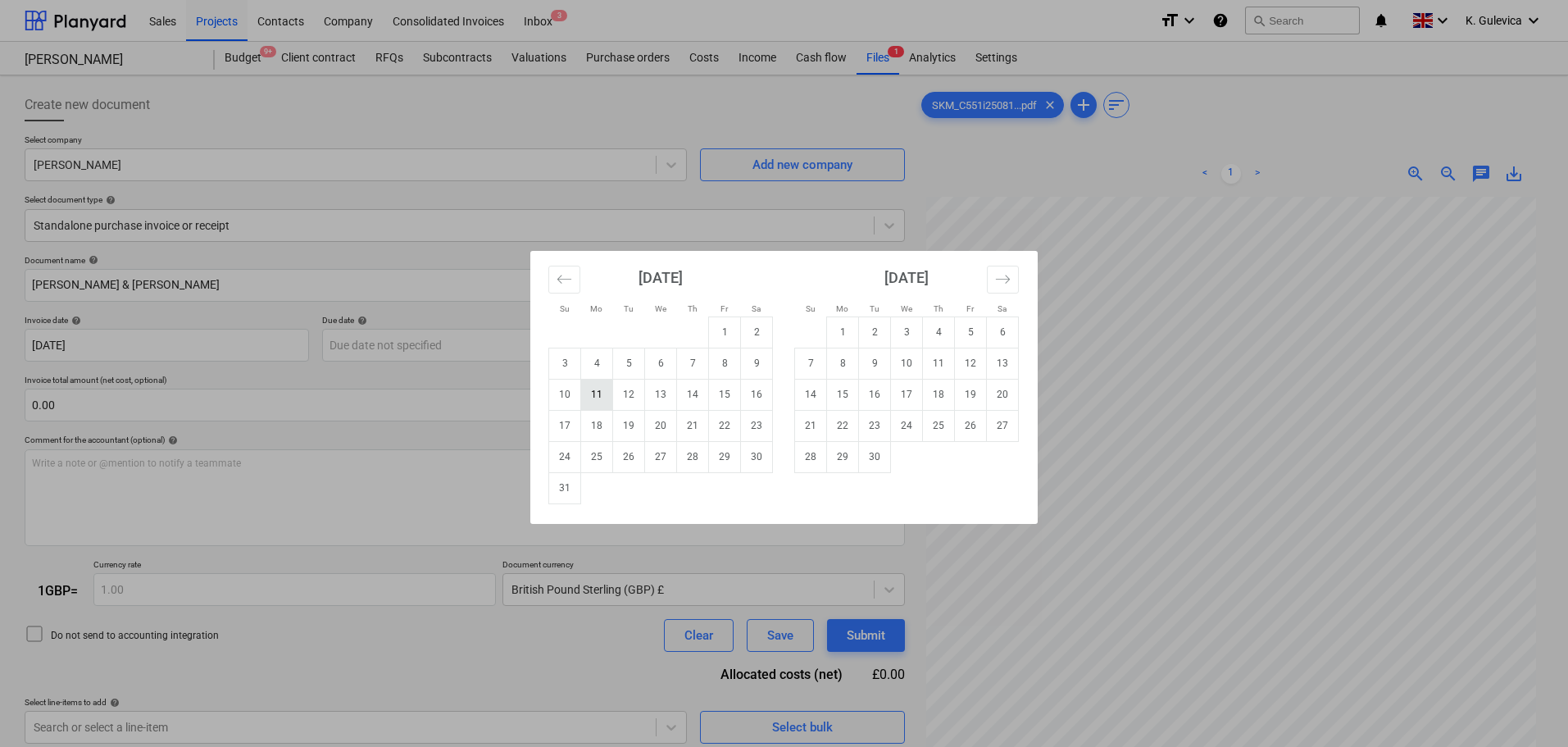
click at [588, 390] on td "11" at bounding box center [597, 395] width 32 height 32
type input "[DATE]"
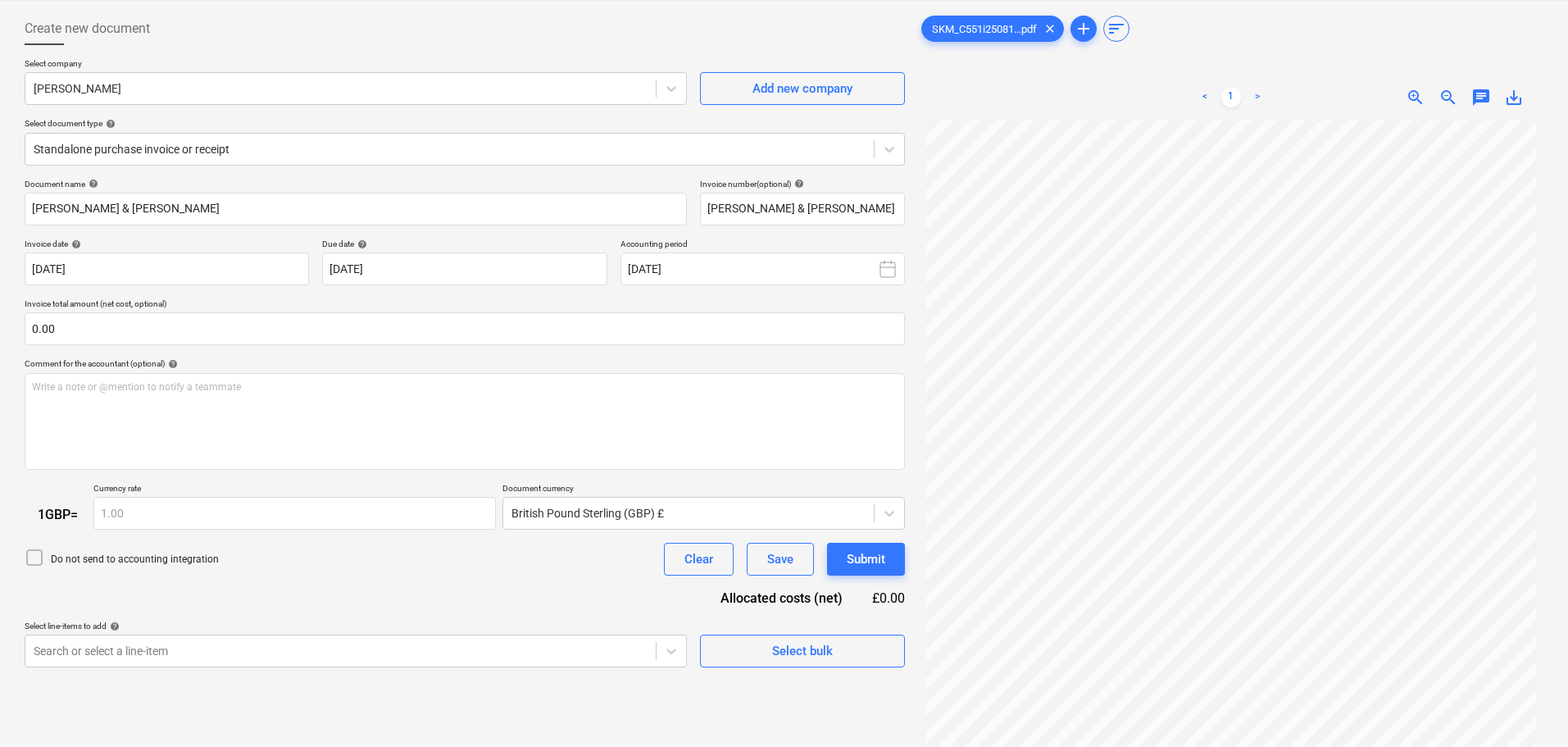
scroll to position [164, 0]
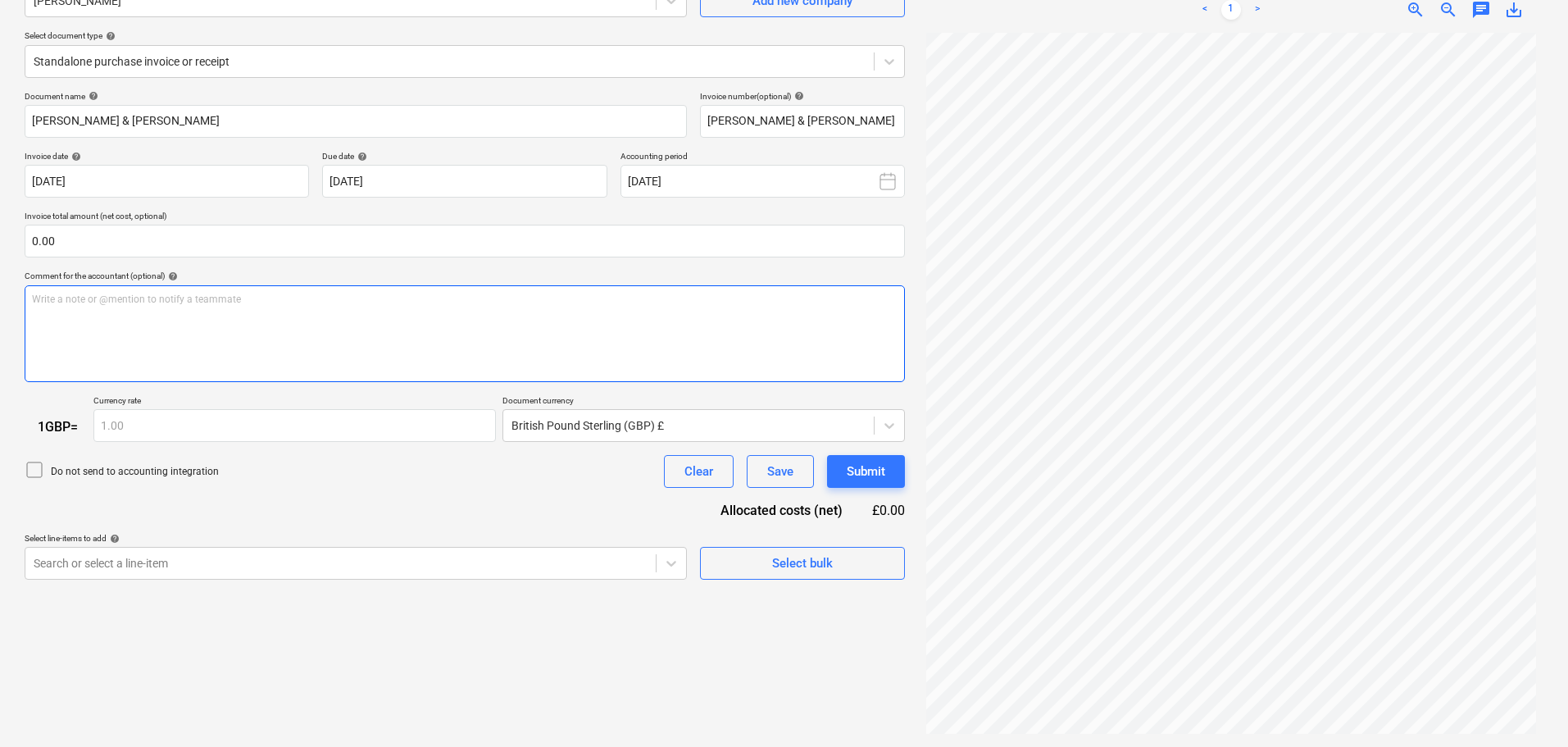
click at [154, 324] on div "Write a note or @mention to notify a teammate [PERSON_NAME]" at bounding box center [465, 334] width 880 height 97
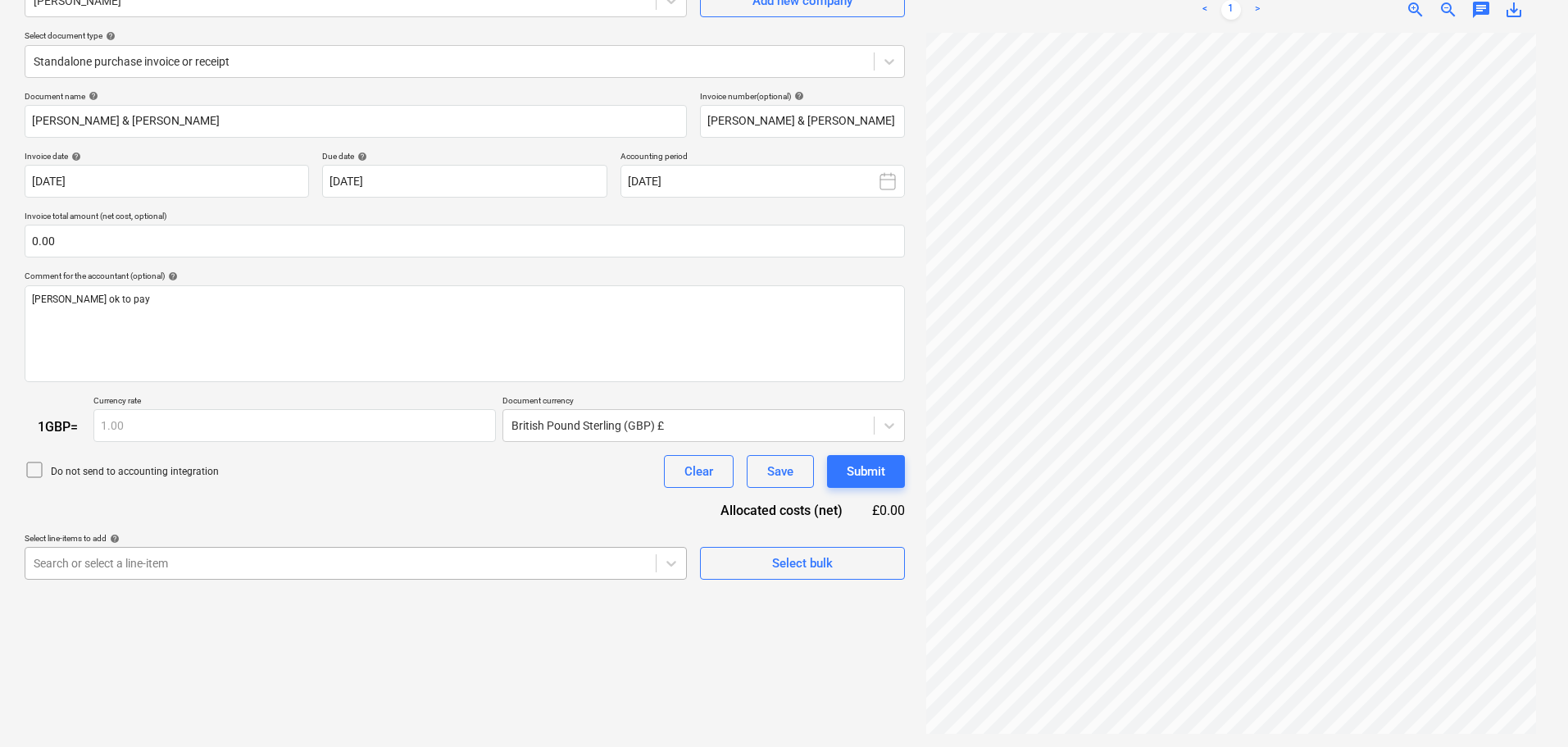
click at [223, 554] on body "Sales Projects Contacts Company Consolidated Invoices Inbox 3 format_size keybo…" at bounding box center [784, 209] width 1568 height 747
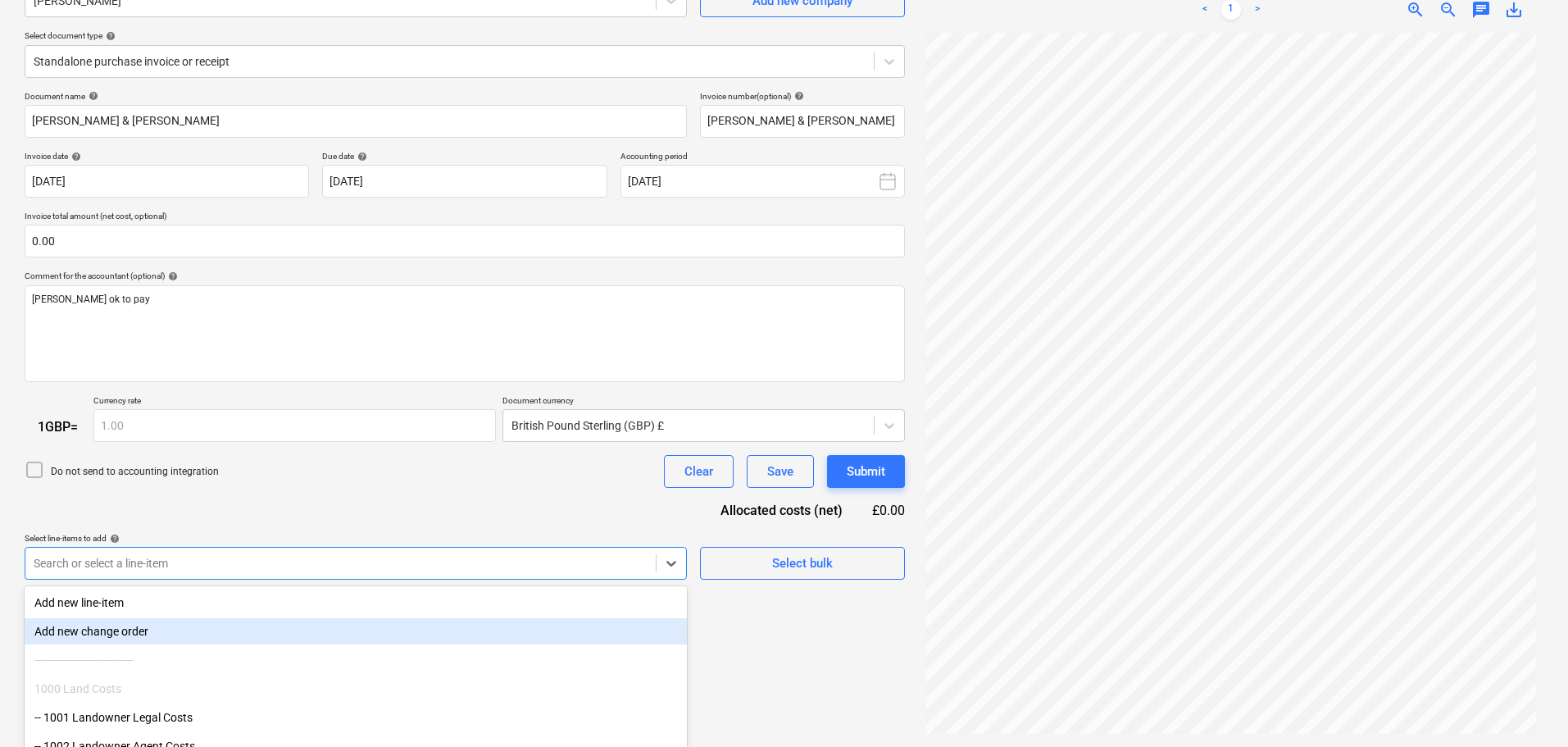
scroll to position [253, 0]
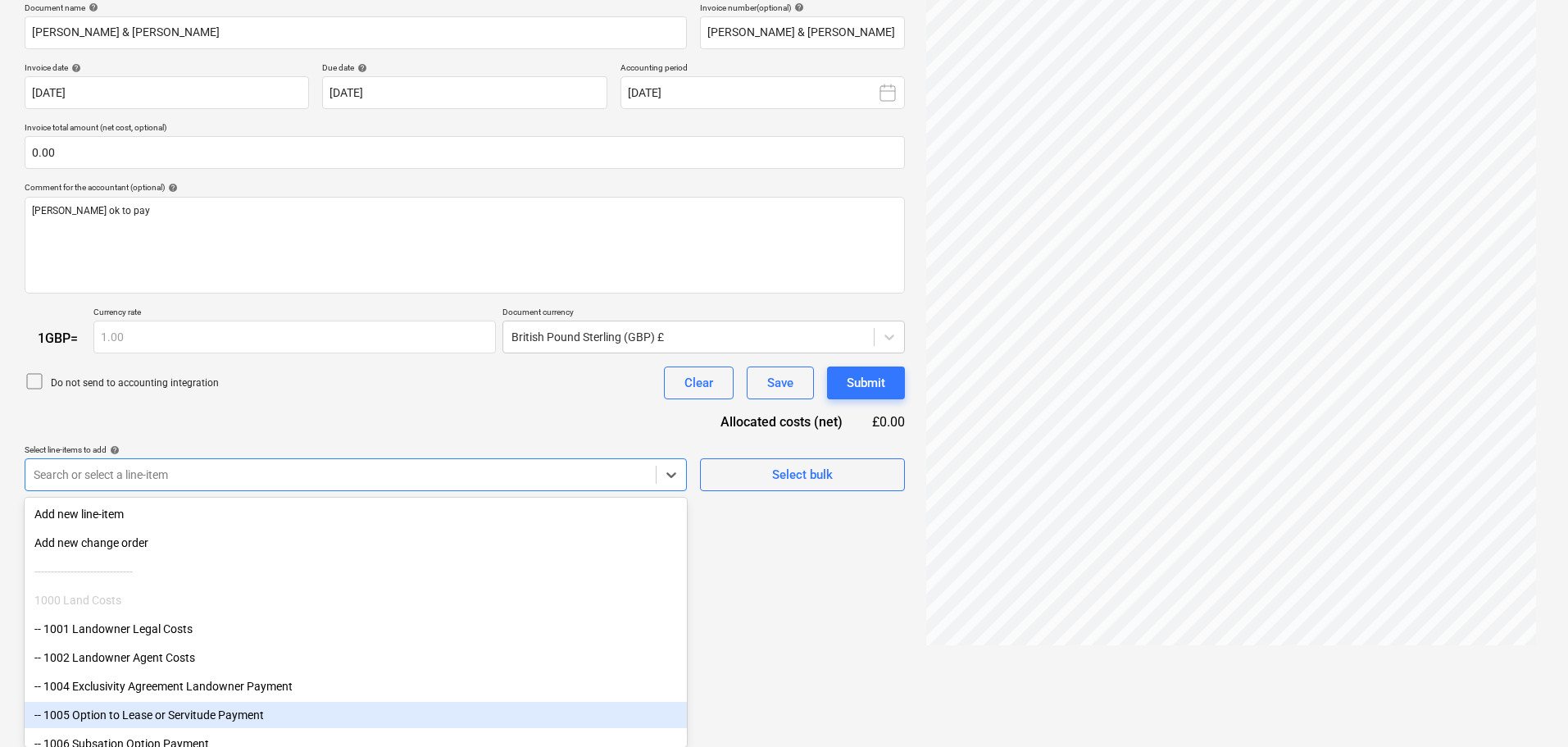
click at [226, 716] on div "-- 1005 Option to Lease or Servitude Payment" at bounding box center [355, 714] width 662 height 27
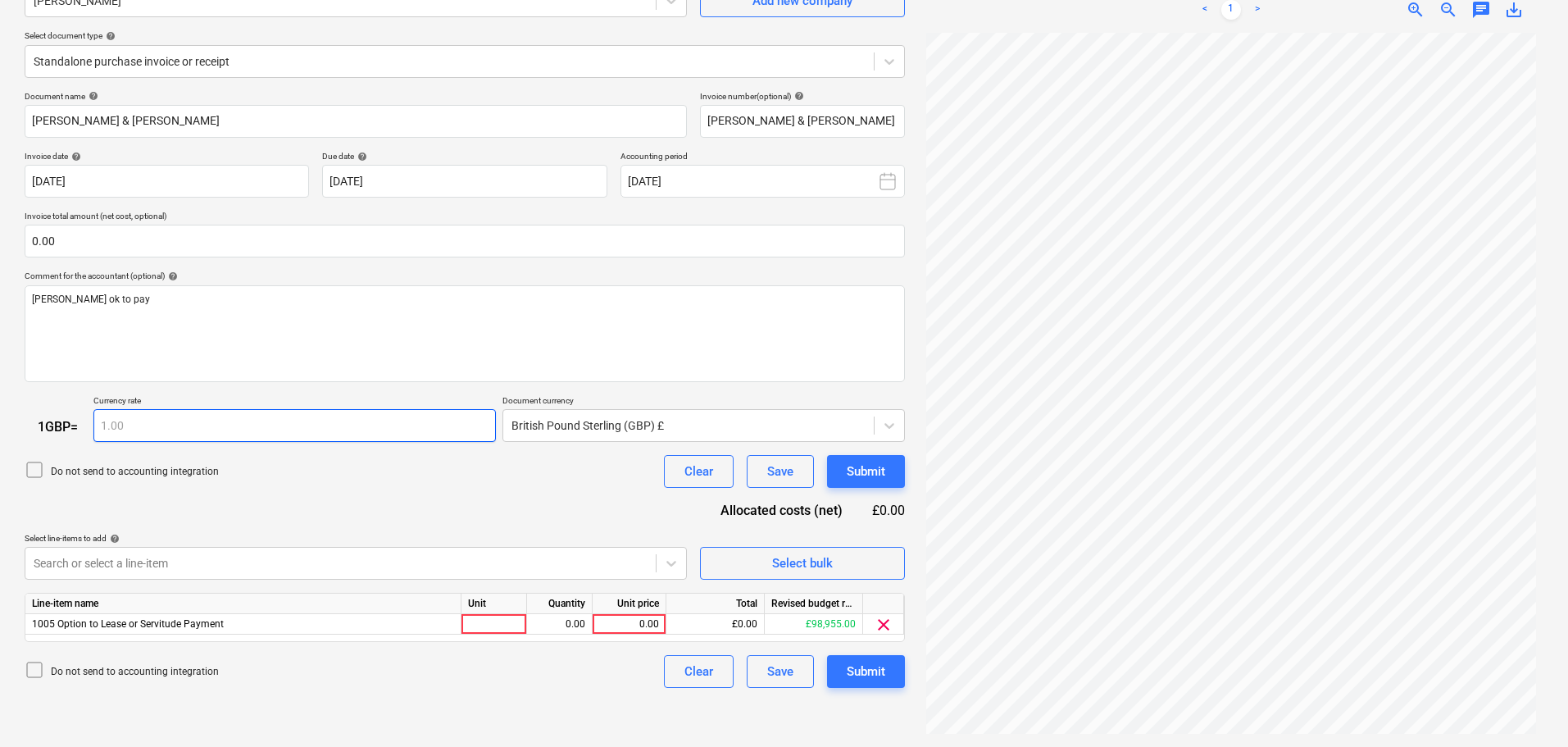
scroll to position [164, 0]
click at [261, 415] on div "Document name help [PERSON_NAME] & [PERSON_NAME] Invoice number (optional) help…" at bounding box center [465, 389] width 880 height 597
click at [651, 625] on div "0.00" at bounding box center [629, 624] width 60 height 21
type input "15000"
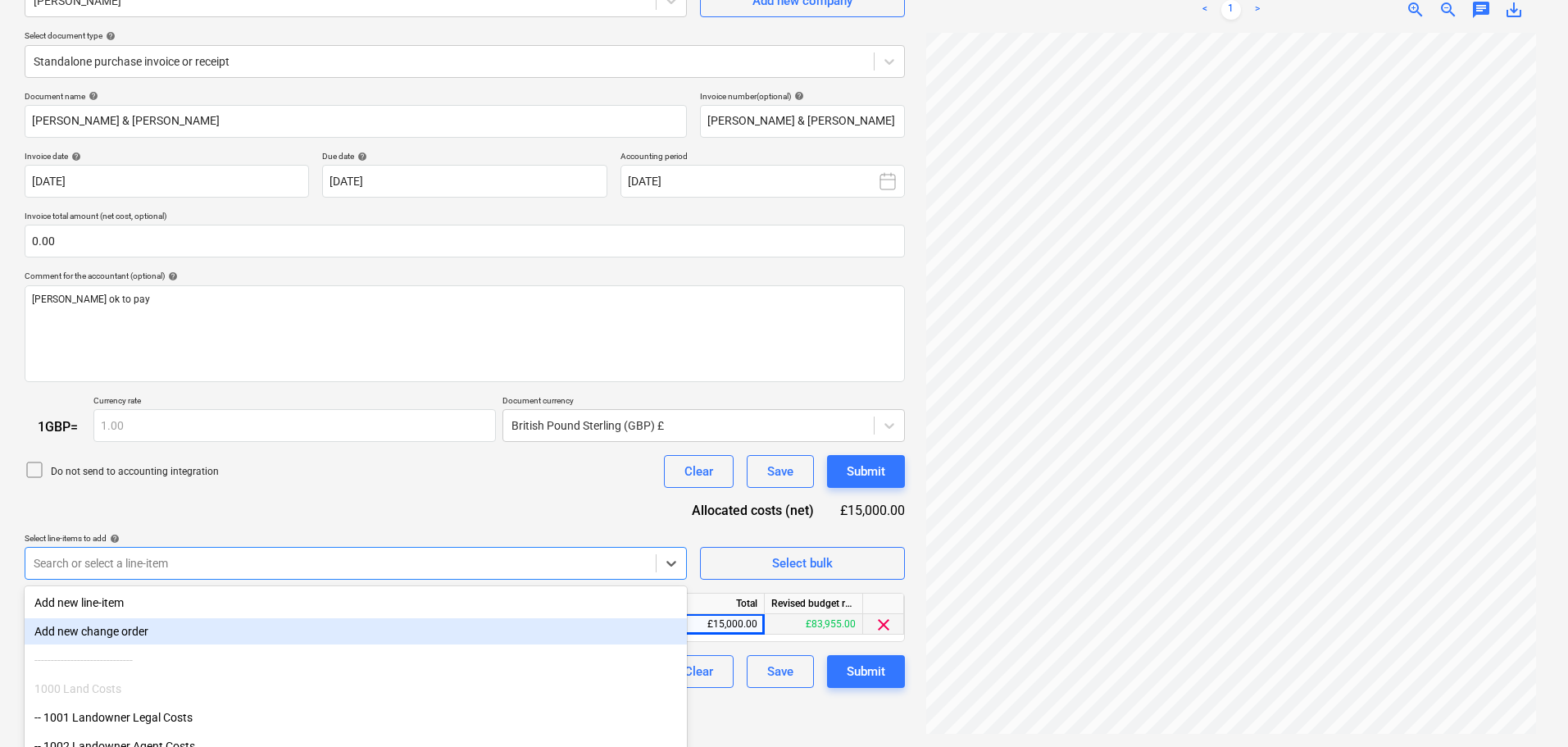
scroll to position [253, 0]
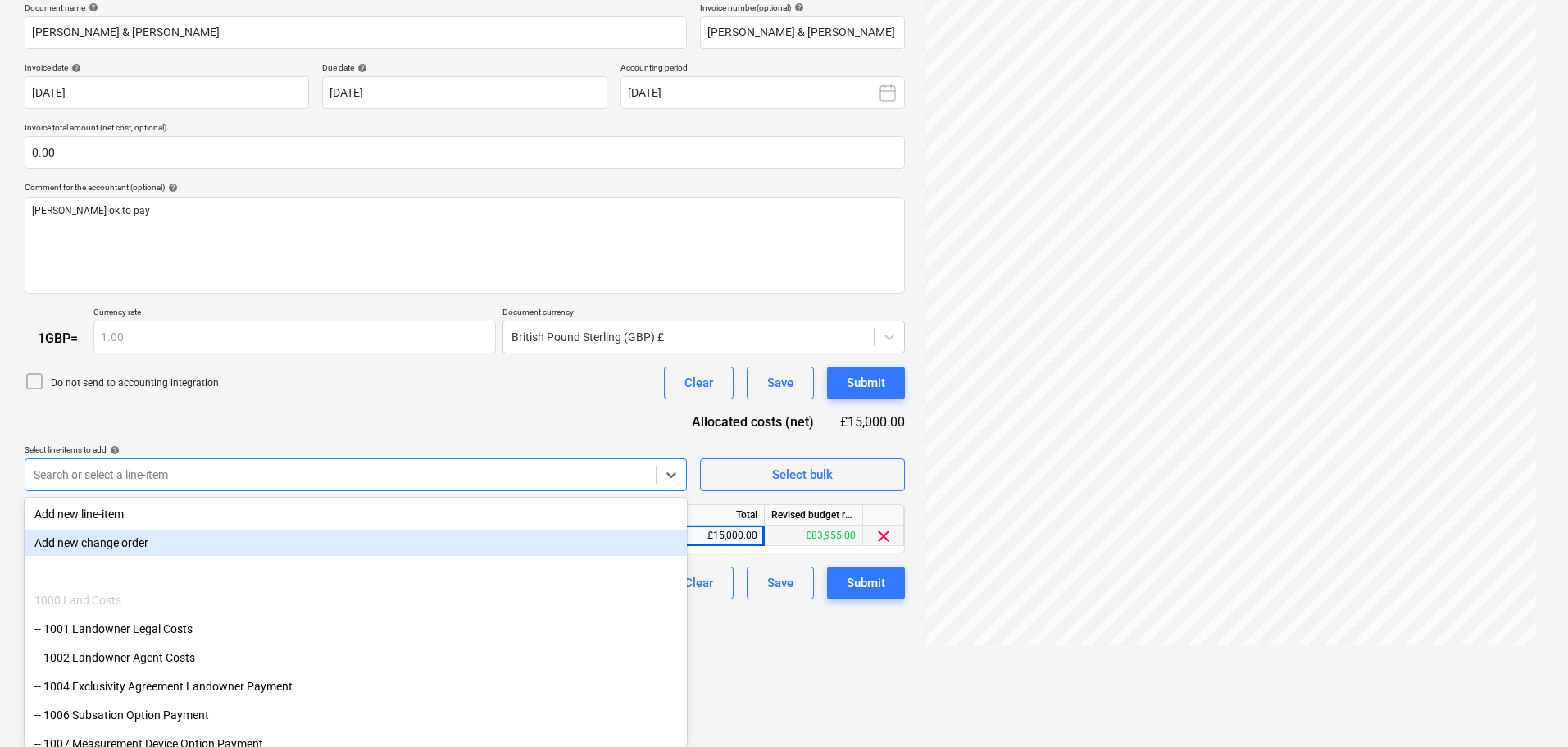
click at [269, 494] on body "Sales Projects Contacts Company Consolidated Invoices Inbox 3 format_size keybo…" at bounding box center [784, 120] width 1568 height 747
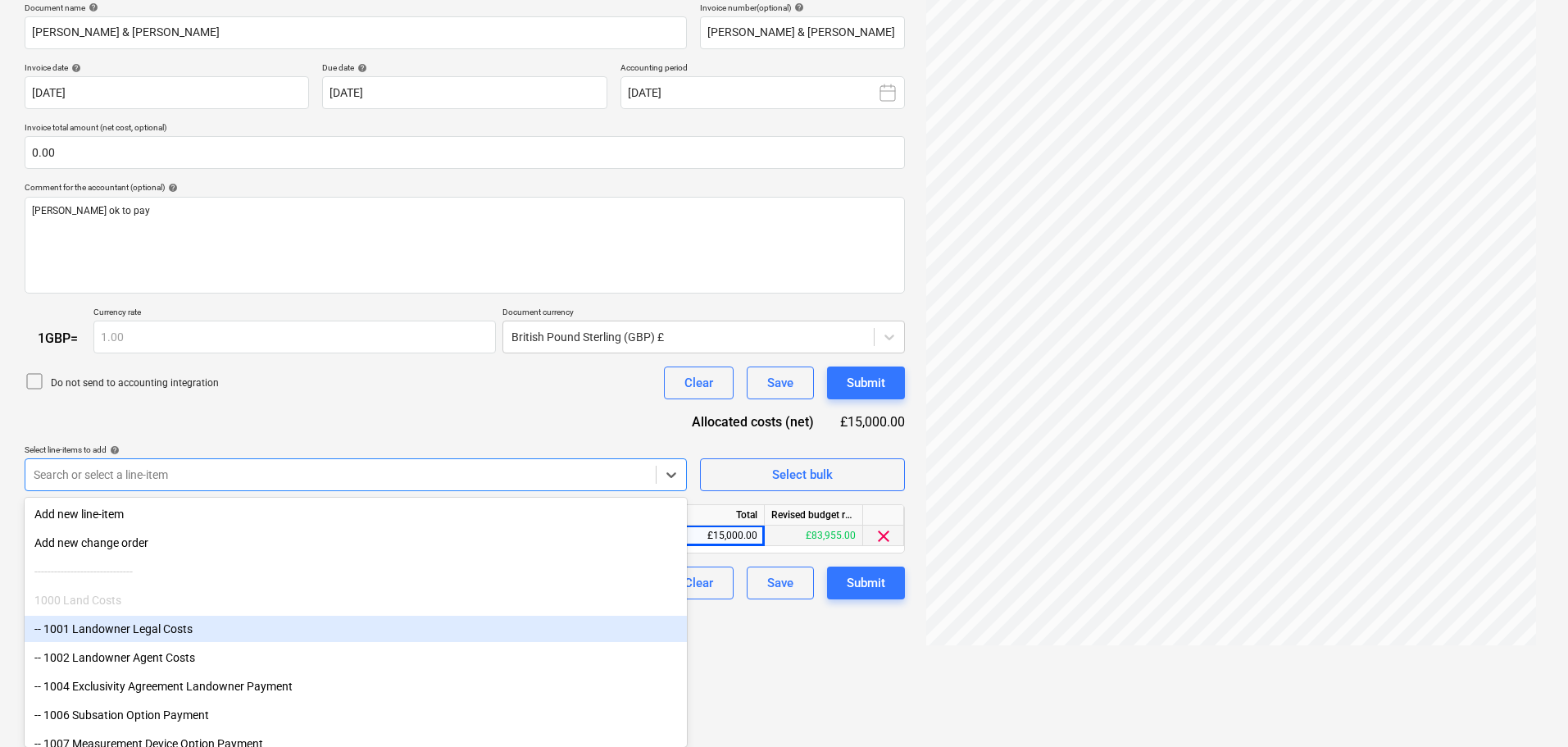
click at [181, 625] on div "-- 1001 Landowner Legal Costs" at bounding box center [355, 629] width 662 height 27
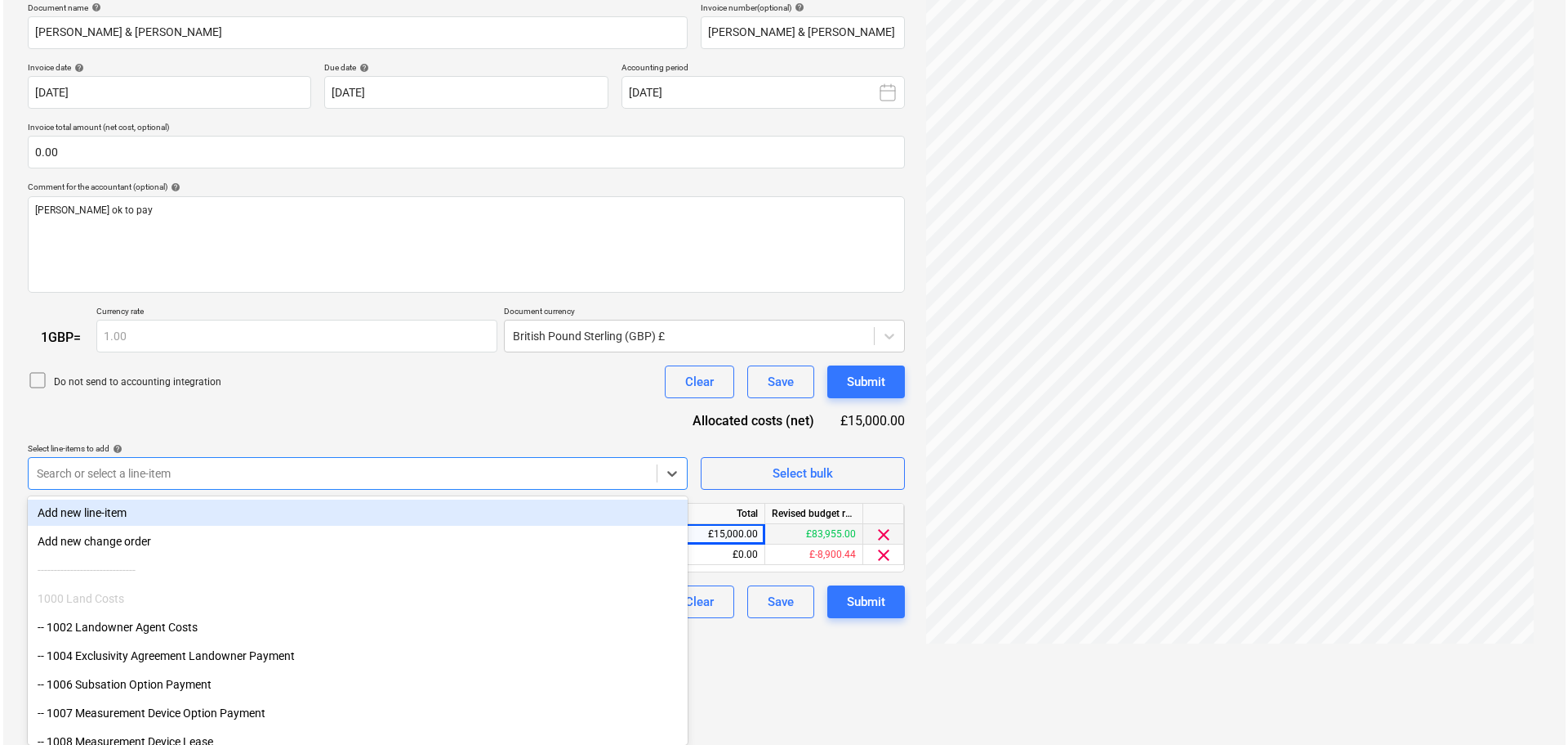
scroll to position [163, 0]
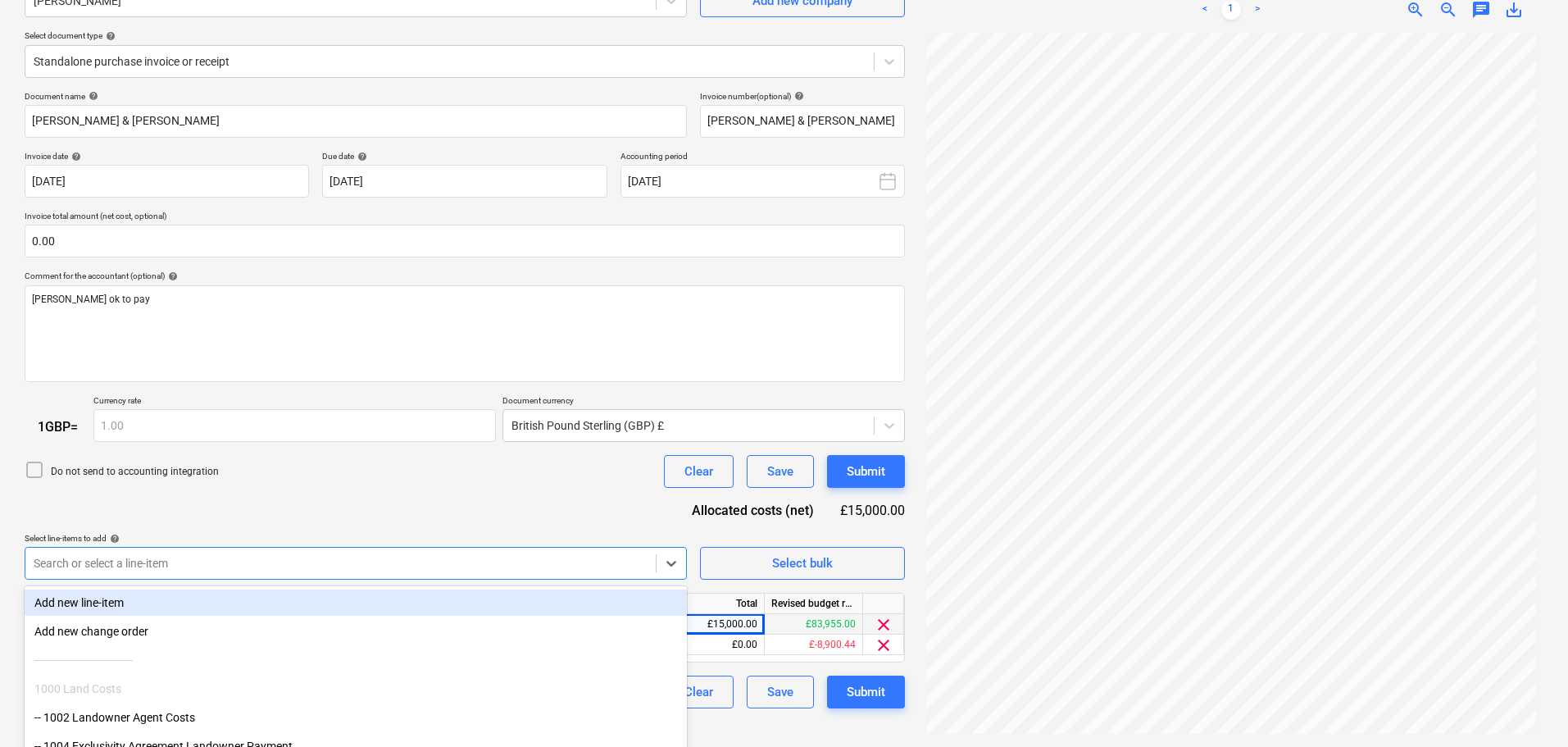
click at [312, 404] on div "Document name help [PERSON_NAME] & [PERSON_NAME] Invoice number (optional) help…" at bounding box center [465, 400] width 880 height 618
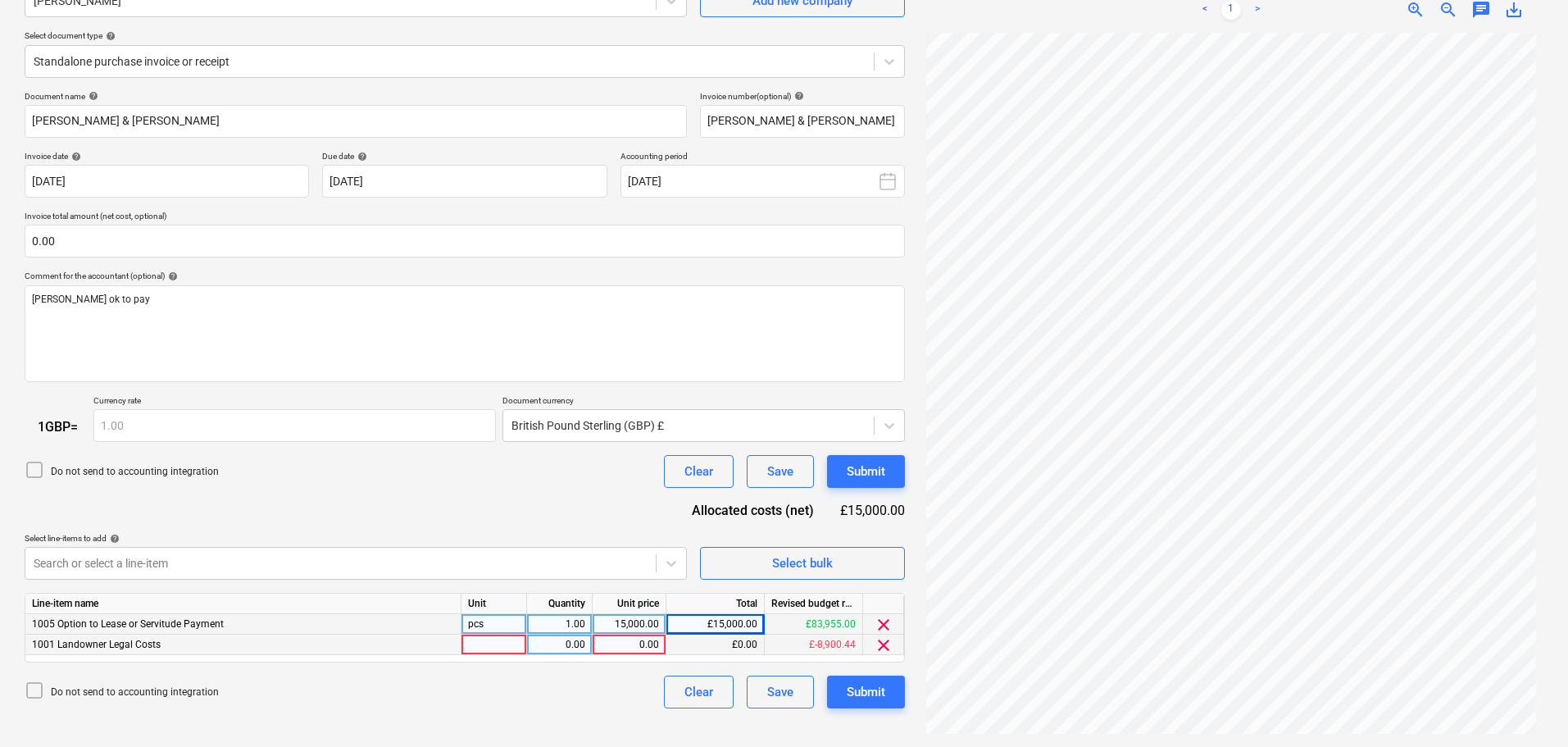
click at [632, 645] on div "0.00" at bounding box center [629, 644] width 60 height 21
type input "5000"
click at [877, 694] on div "Submit" at bounding box center [865, 692] width 38 height 22
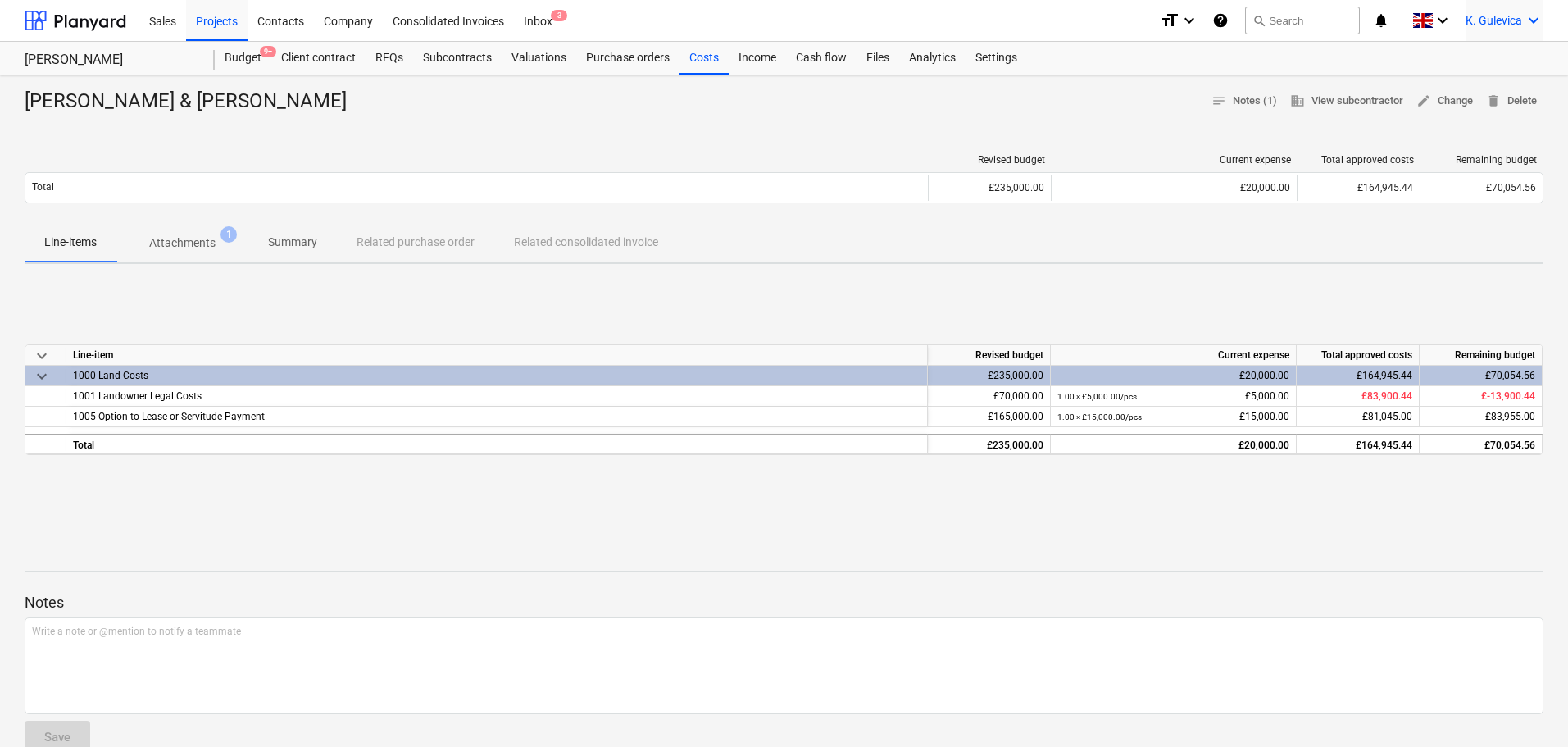
click at [1482, 17] on span "K. Gulevica" at bounding box center [1493, 20] width 56 height 13
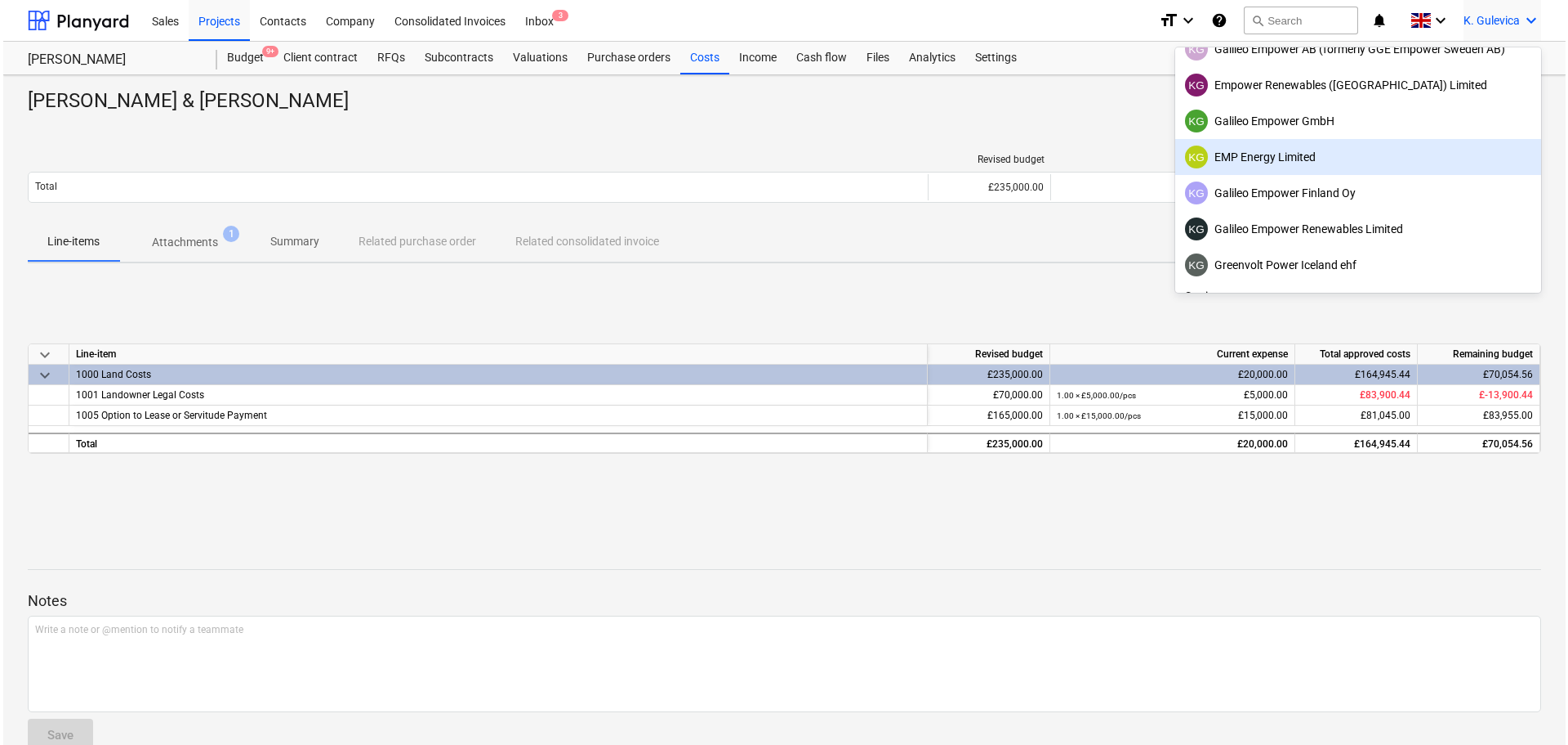
scroll to position [103, 0]
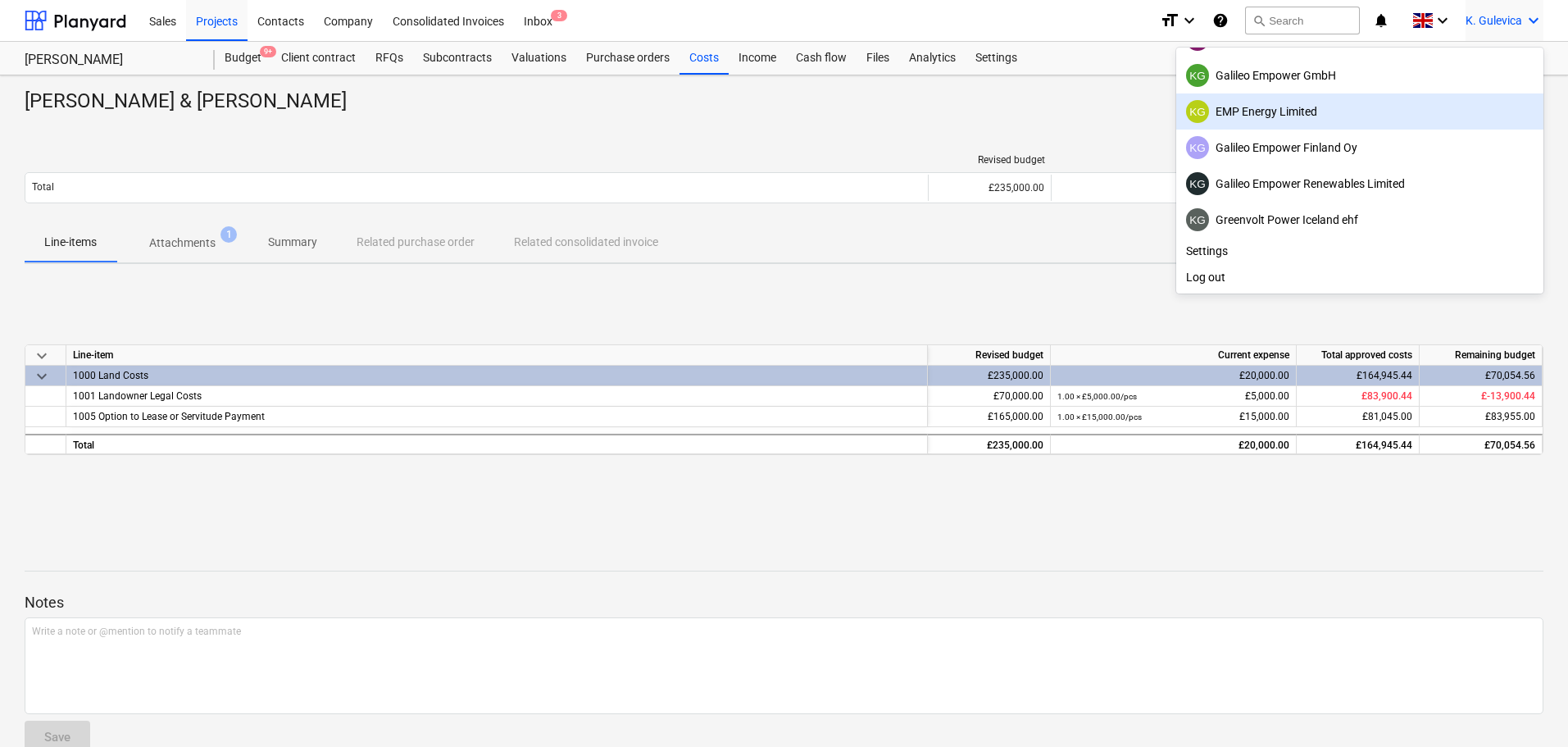
click at [1289, 100] on div "KG EMP Energy Limited" at bounding box center [1360, 111] width 347 height 23
